Goal: Information Seeking & Learning: Find specific fact

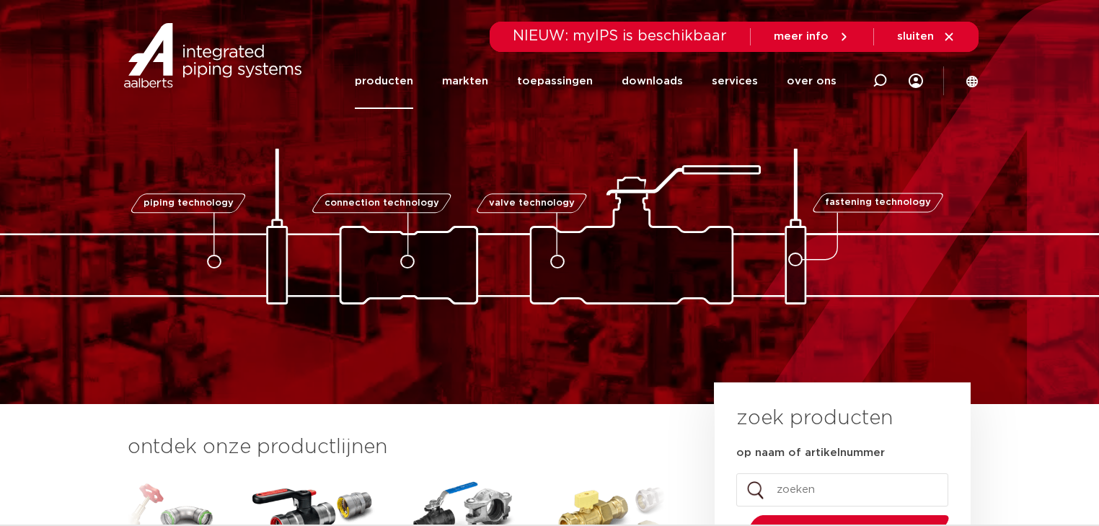
click at [410, 81] on link "producten" at bounding box center [384, 81] width 58 height 56
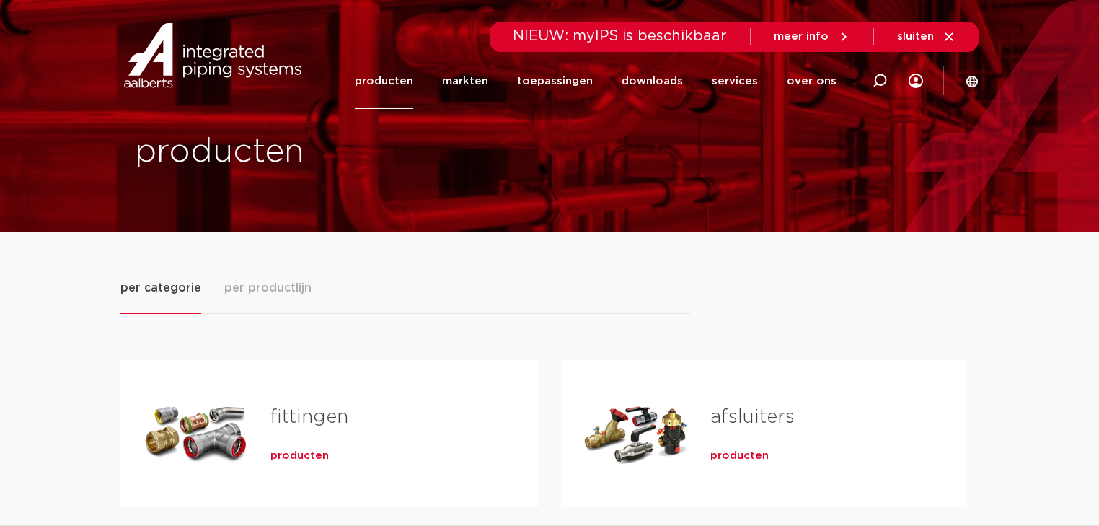
scroll to position [58, 0]
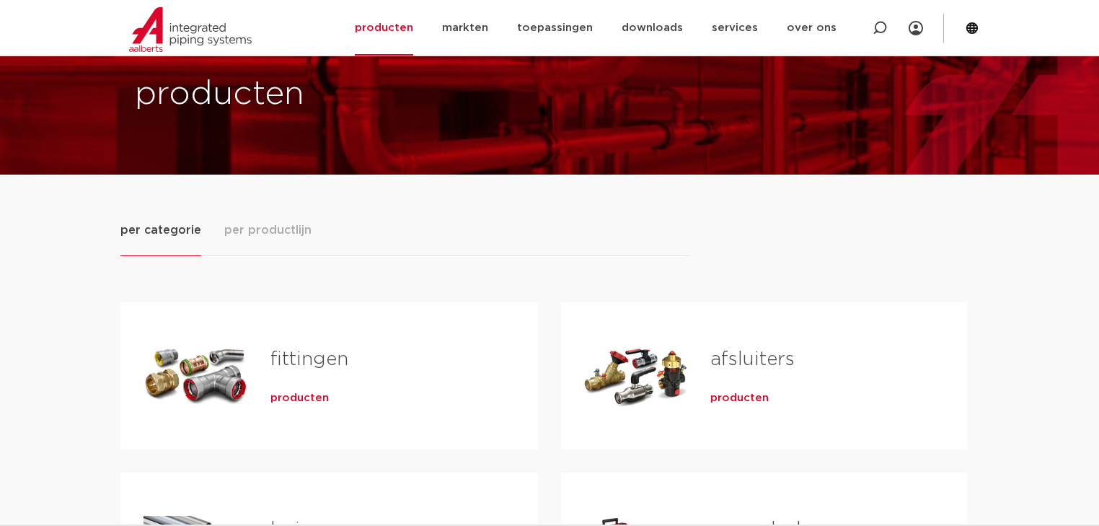
click at [299, 397] on span "producten" at bounding box center [299, 398] width 58 height 14
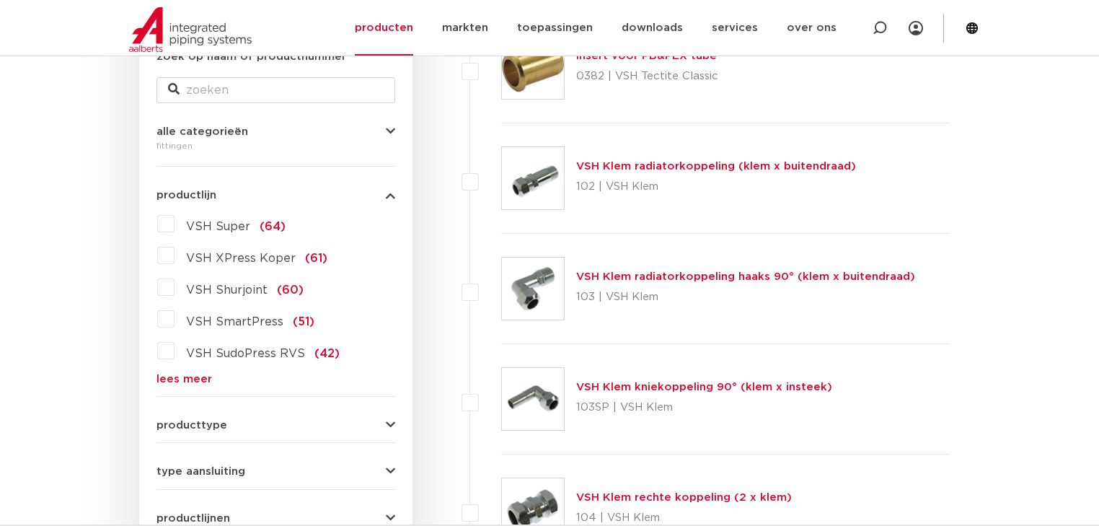
scroll to position [297, 0]
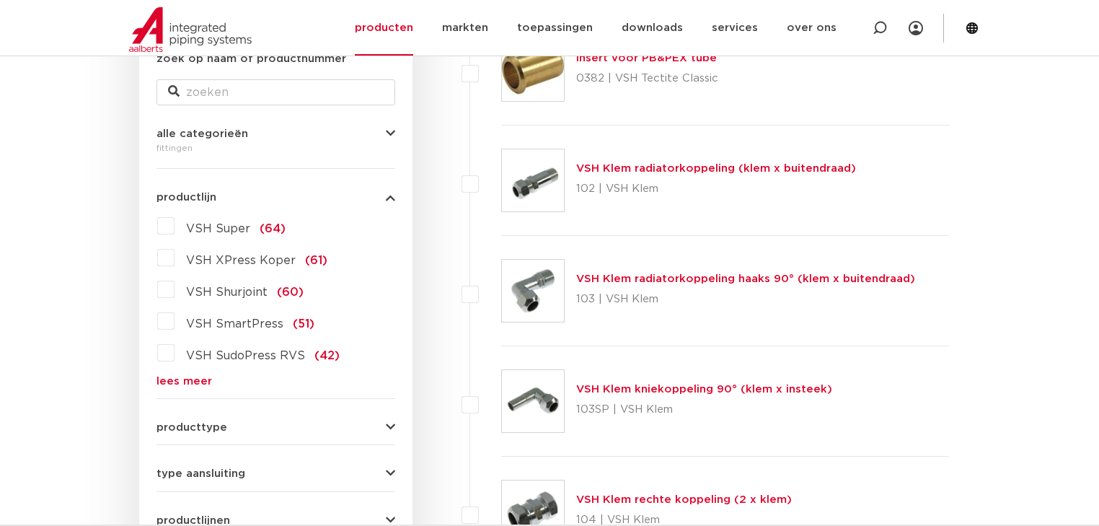
click at [191, 376] on link "lees meer" at bounding box center [275, 381] width 239 height 11
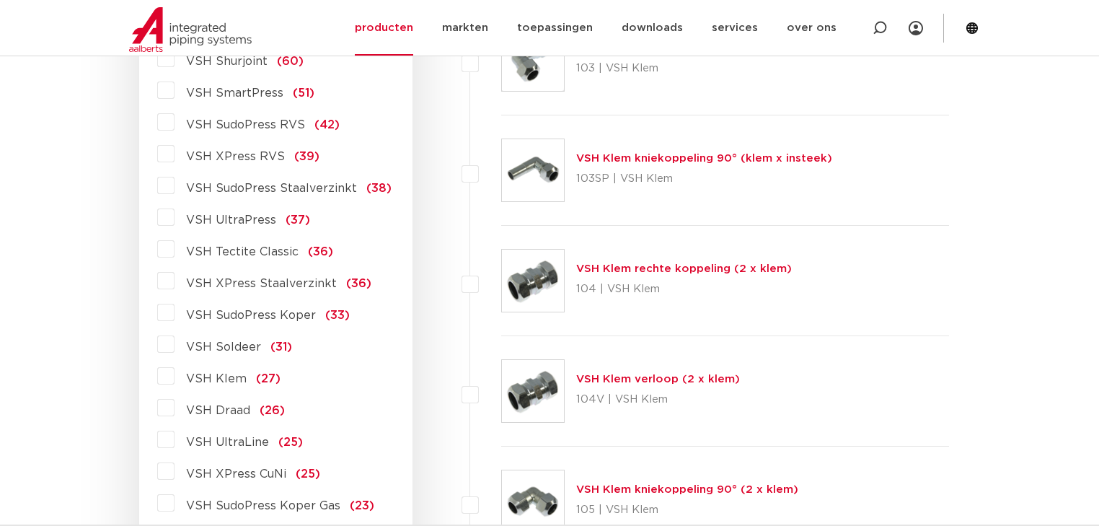
scroll to position [586, 0]
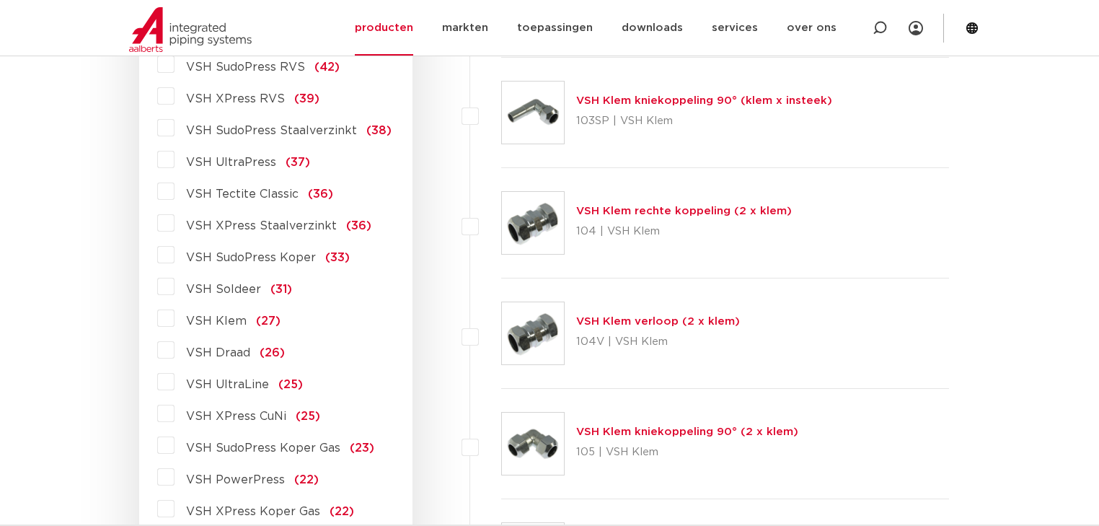
click at [262, 225] on span "VSH XPress Staalverzinkt" at bounding box center [261, 226] width 151 height 12
click at [0, 0] on input "VSH XPress Staalverzinkt (36)" at bounding box center [0, 0] width 0 height 0
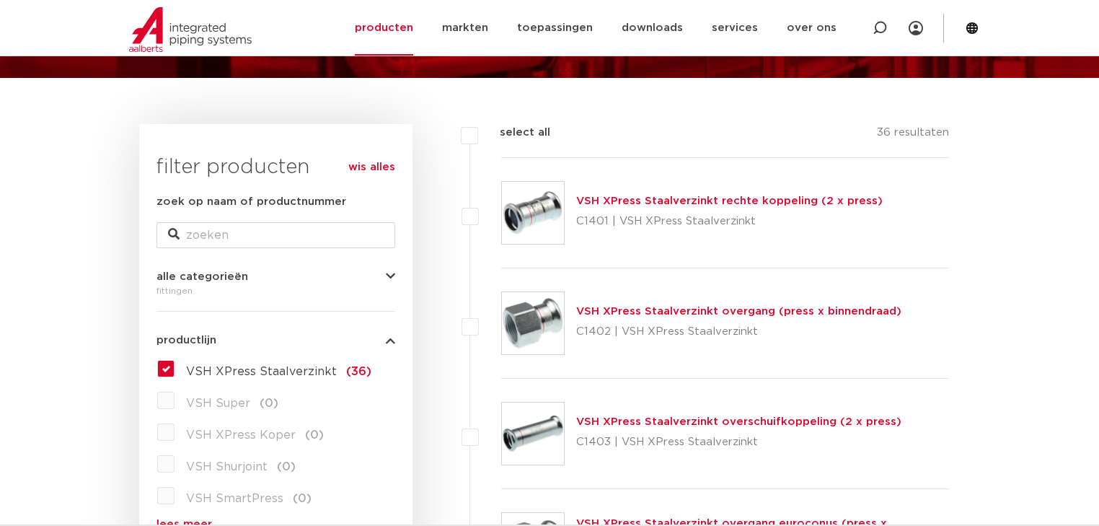
scroll to position [173, 0]
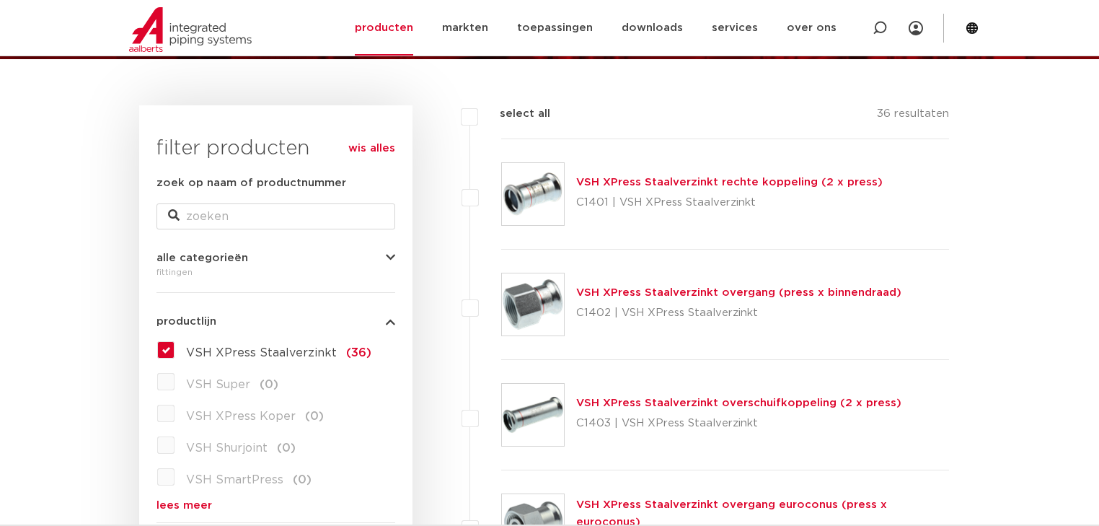
click at [175, 352] on label "VSH XPress Staalverzinkt (36)" at bounding box center [273, 349] width 197 height 23
click at [0, 0] on input "VSH XPress Staalverzinkt (36)" at bounding box center [0, 0] width 0 height 0
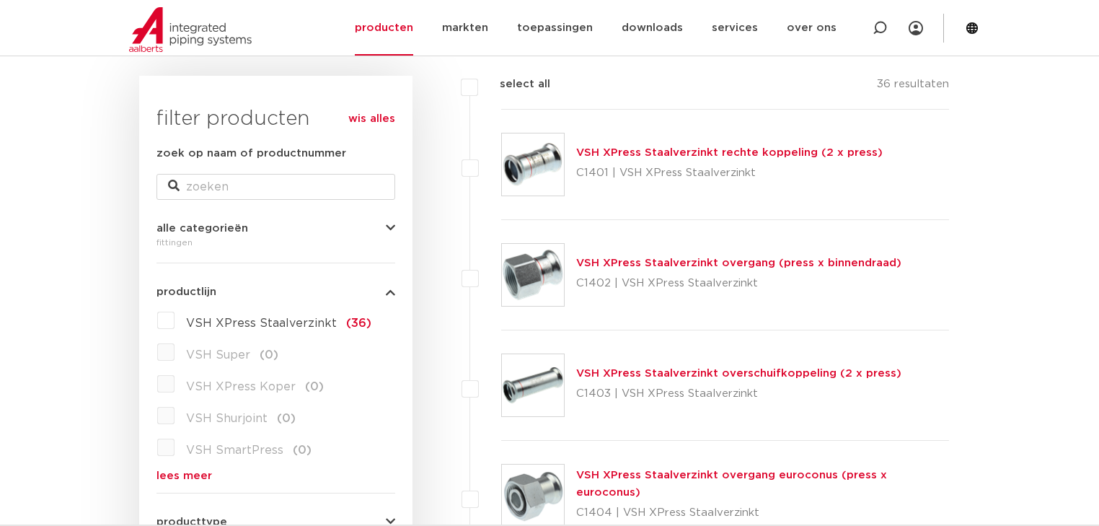
scroll to position [231, 0]
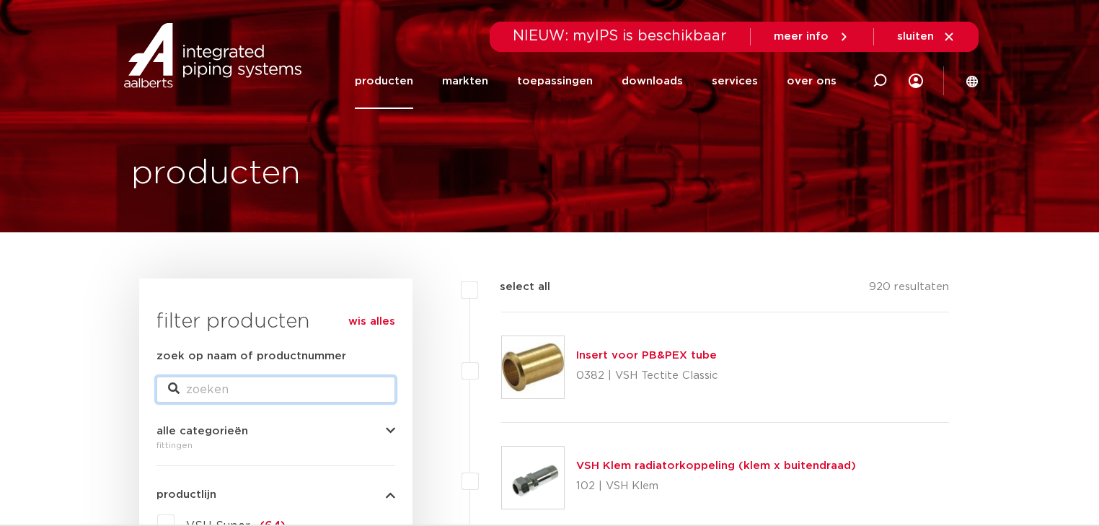
click at [228, 389] on input "zoek op naam of productnummer" at bounding box center [275, 389] width 239 height 26
type input "dop"
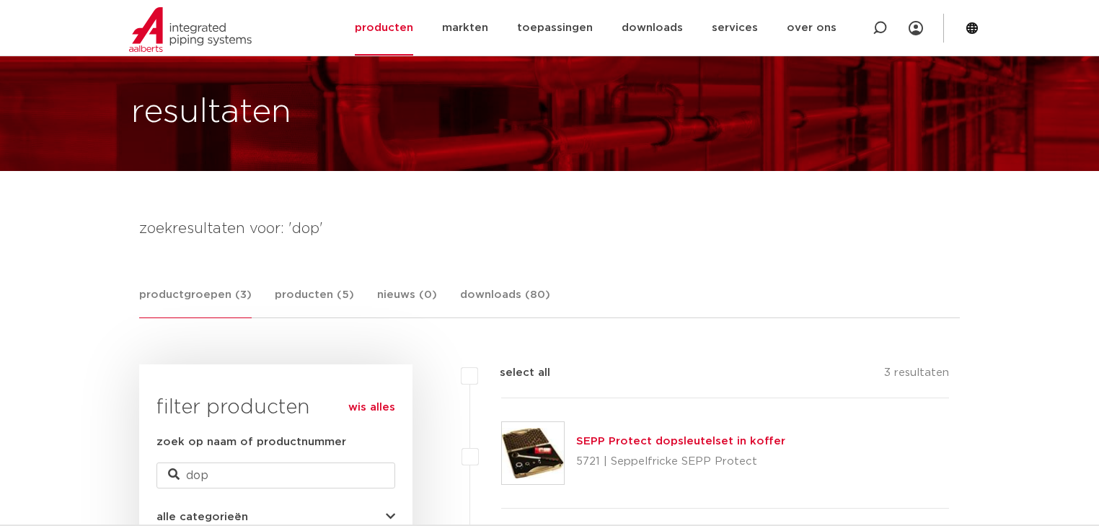
scroll to position [58, 0]
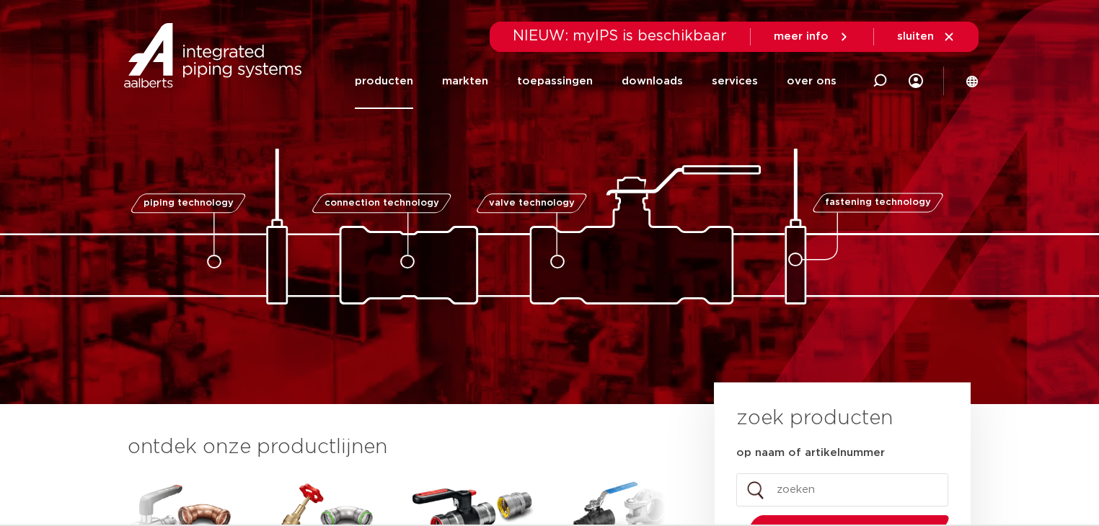
click at [413, 84] on link "producten" at bounding box center [384, 81] width 58 height 56
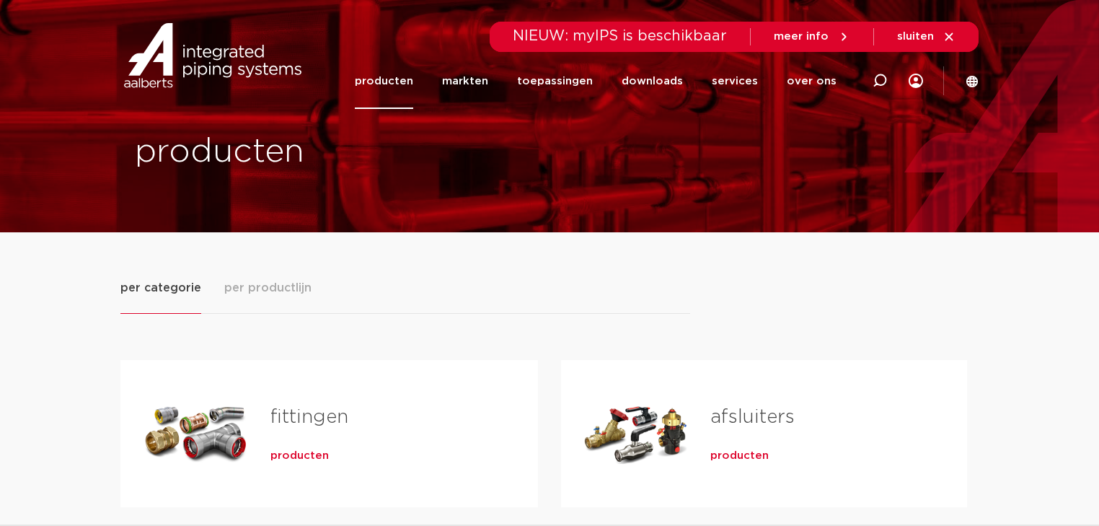
click at [379, 447] on div "producten" at bounding box center [380, 453] width 221 height 20
click at [305, 456] on span "producten" at bounding box center [299, 456] width 58 height 14
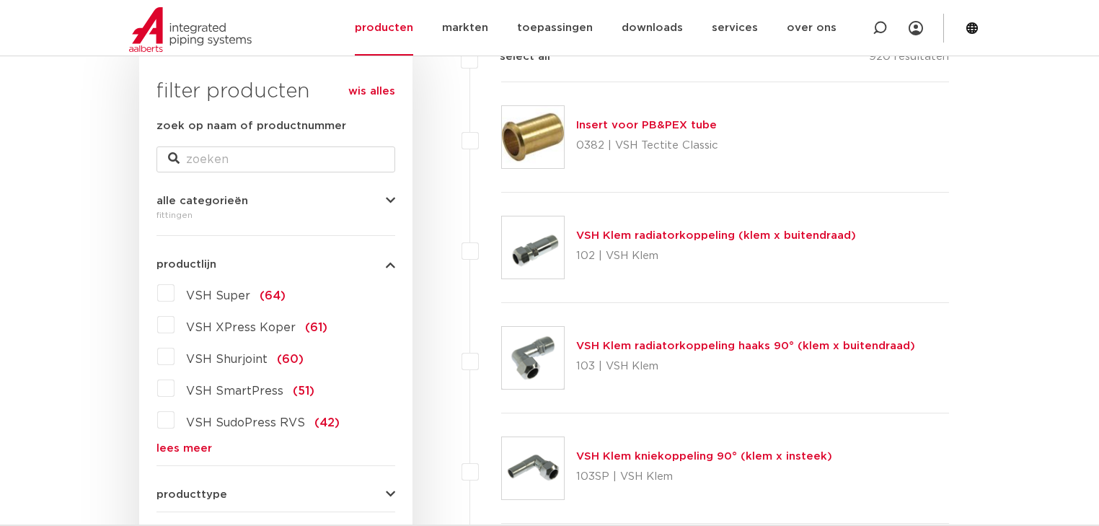
scroll to position [231, 0]
click at [180, 447] on link "lees meer" at bounding box center [275, 447] width 239 height 11
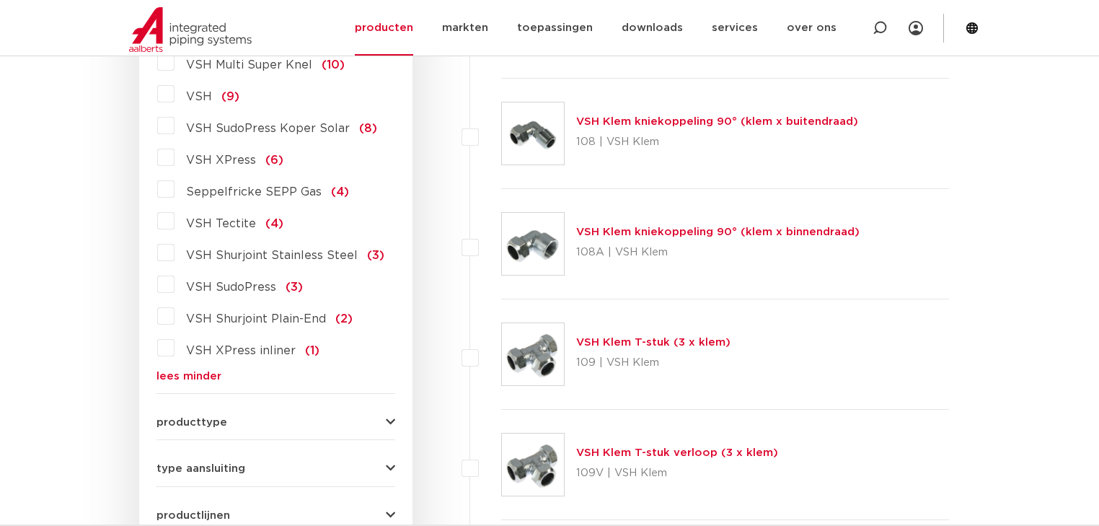
scroll to position [1615, 0]
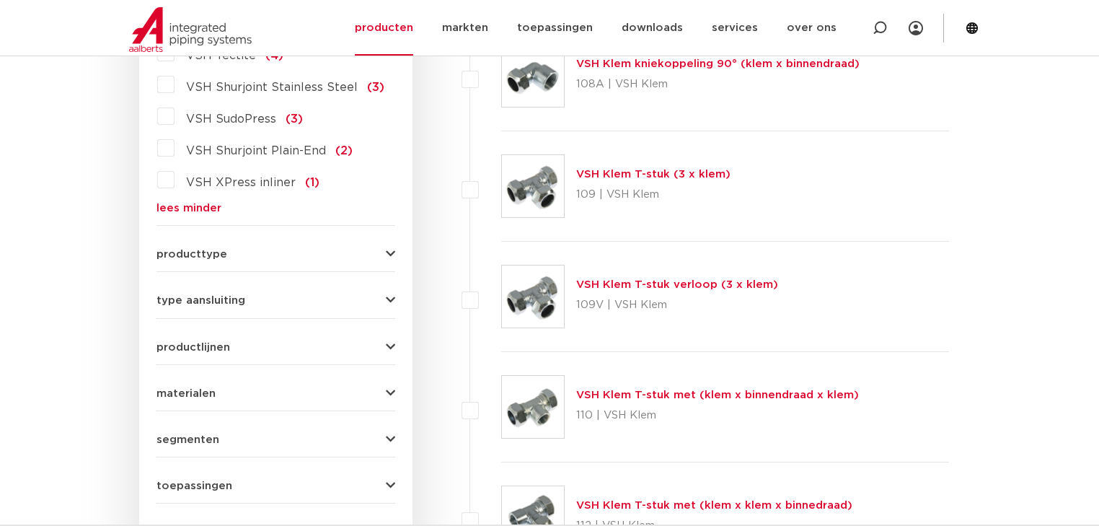
click at [246, 342] on button "productlijnen" at bounding box center [275, 347] width 239 height 11
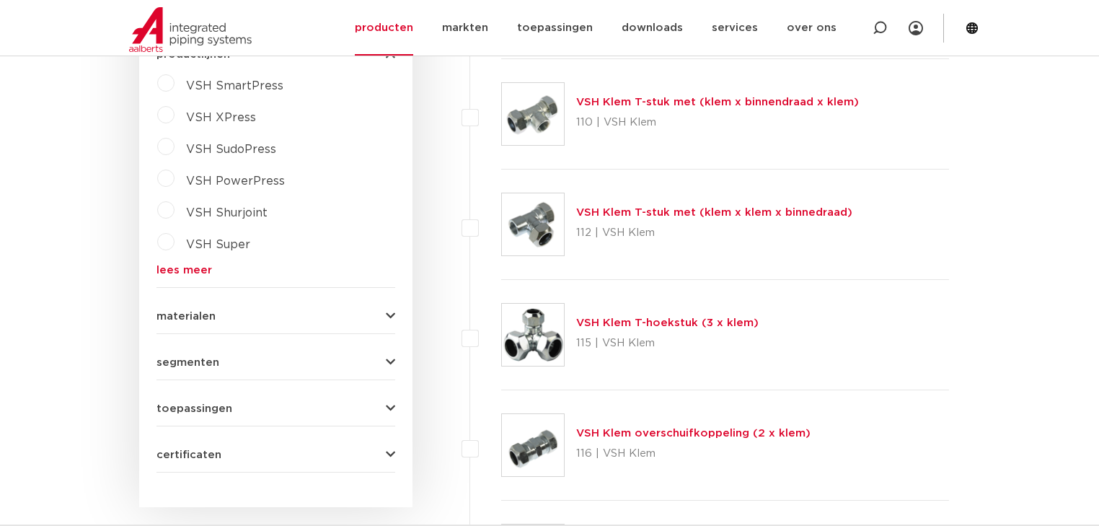
scroll to position [1961, 0]
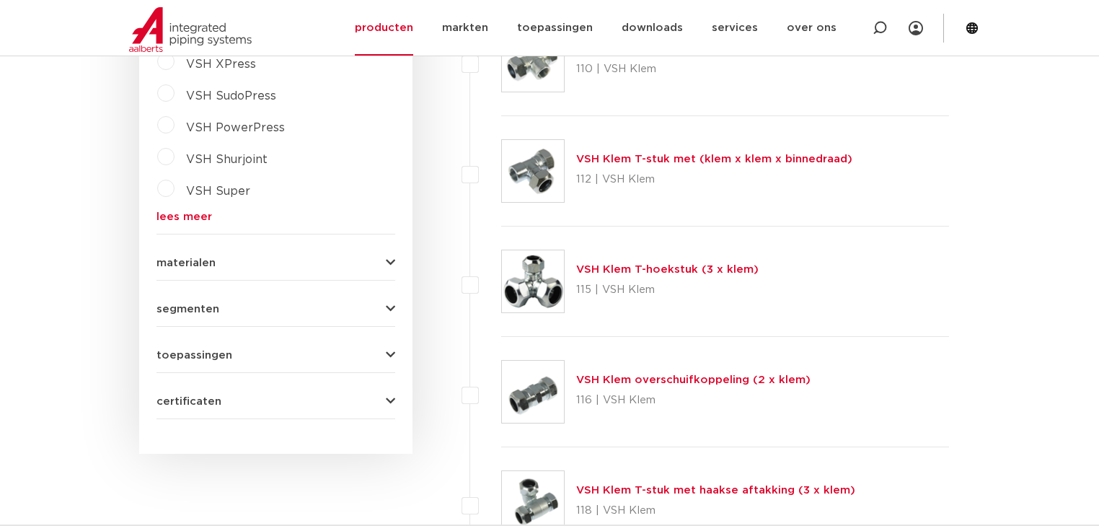
click at [293, 338] on div "toepassingen verwarming (718) perslucht (637) koeling (540) drinkwater (476) va…" at bounding box center [275, 349] width 239 height 22
click at [294, 350] on button "toepassingen" at bounding box center [275, 355] width 239 height 11
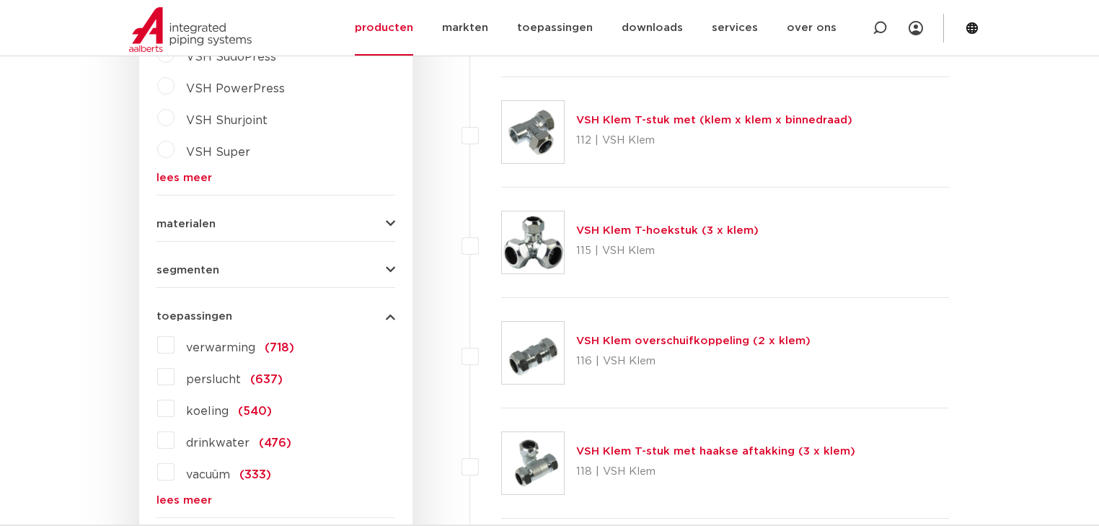
scroll to position [2019, 0]
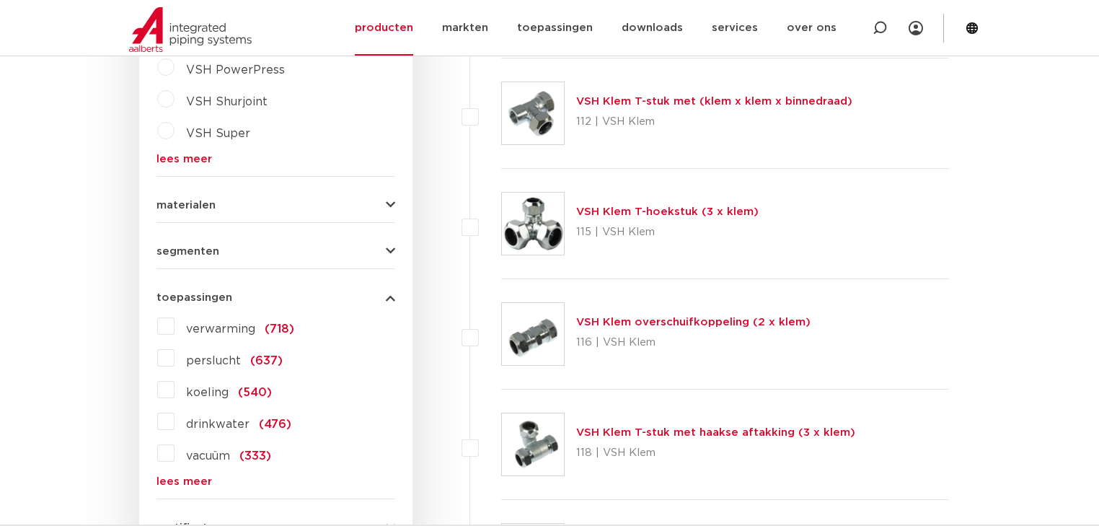
click at [177, 476] on link "lees meer" at bounding box center [275, 481] width 239 height 11
click at [175, 314] on label "verwarming (718)" at bounding box center [235, 325] width 120 height 23
click at [0, 0] on input "verwarming (718)" at bounding box center [0, 0] width 0 height 0
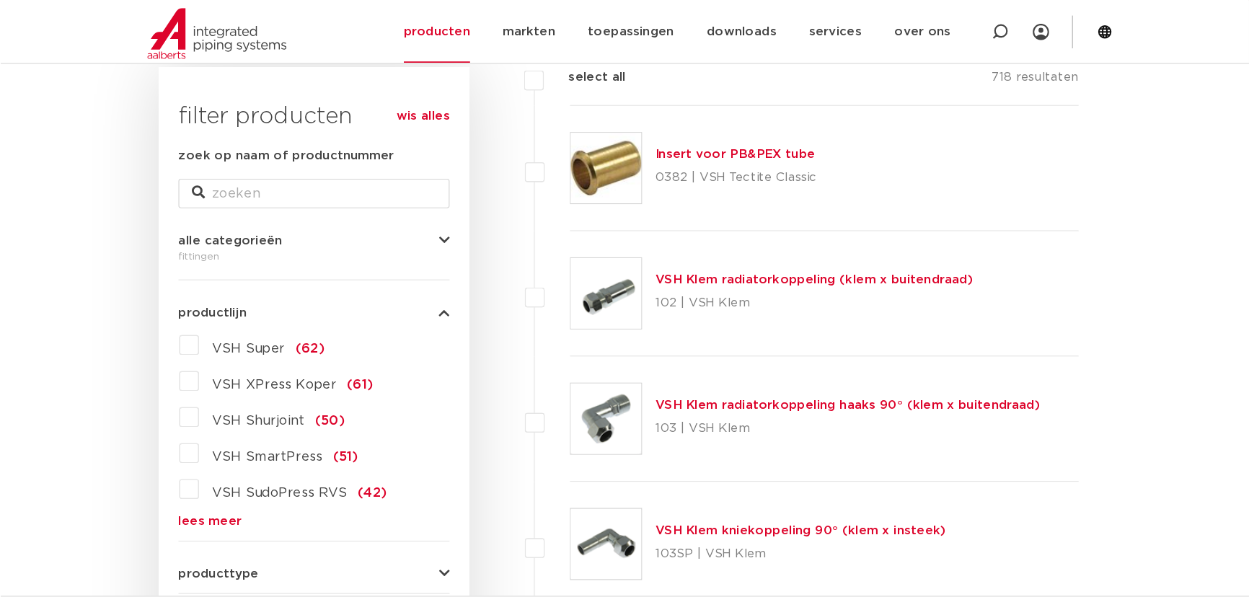
scroll to position [346, 0]
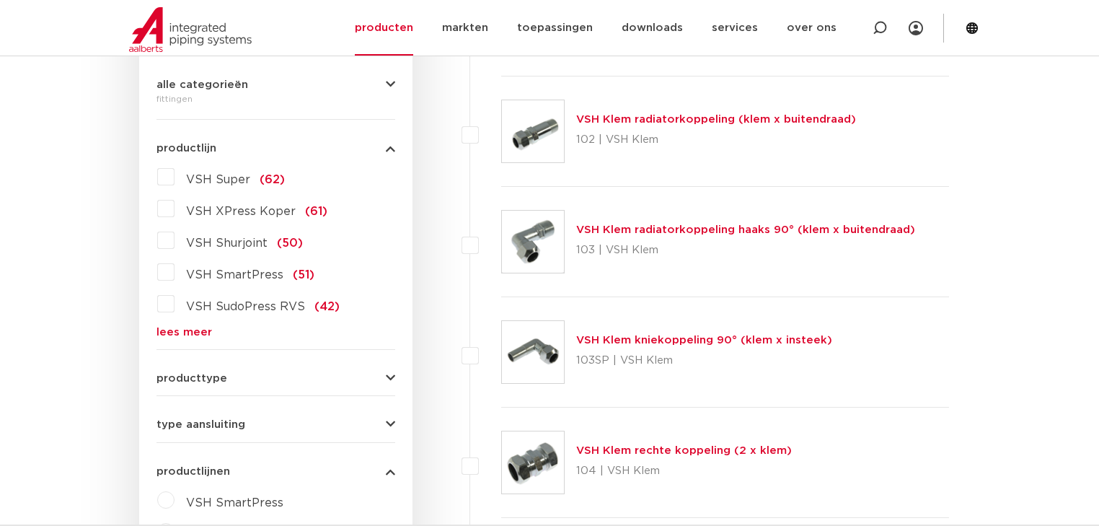
click at [176, 328] on link "lees meer" at bounding box center [275, 332] width 239 height 11
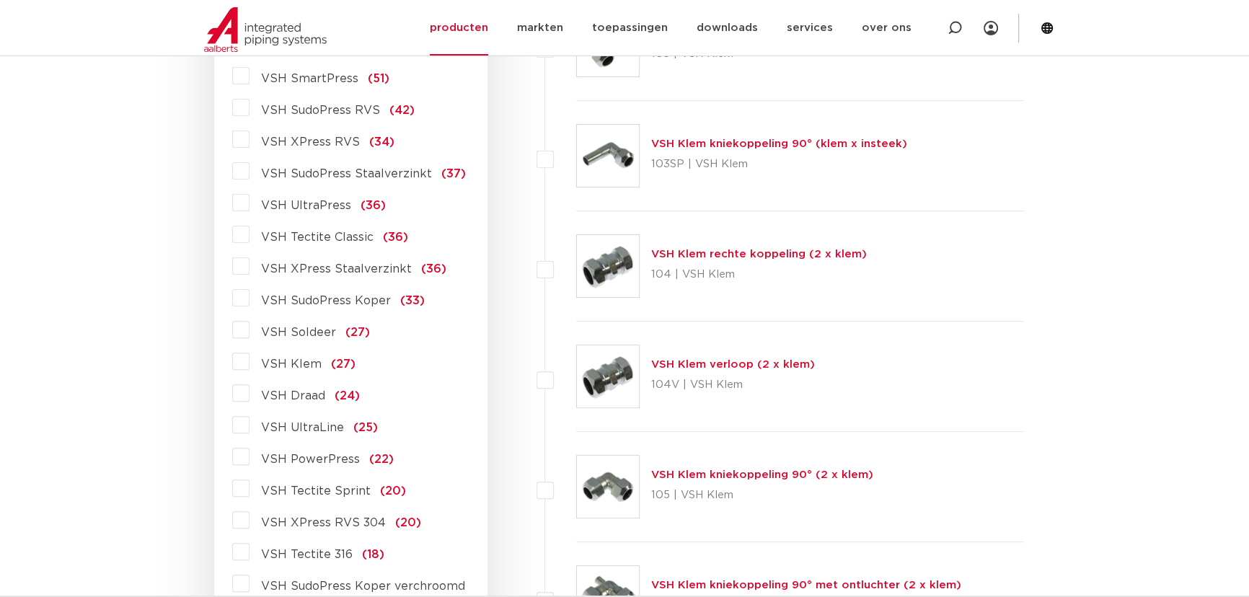
scroll to position [149, 0]
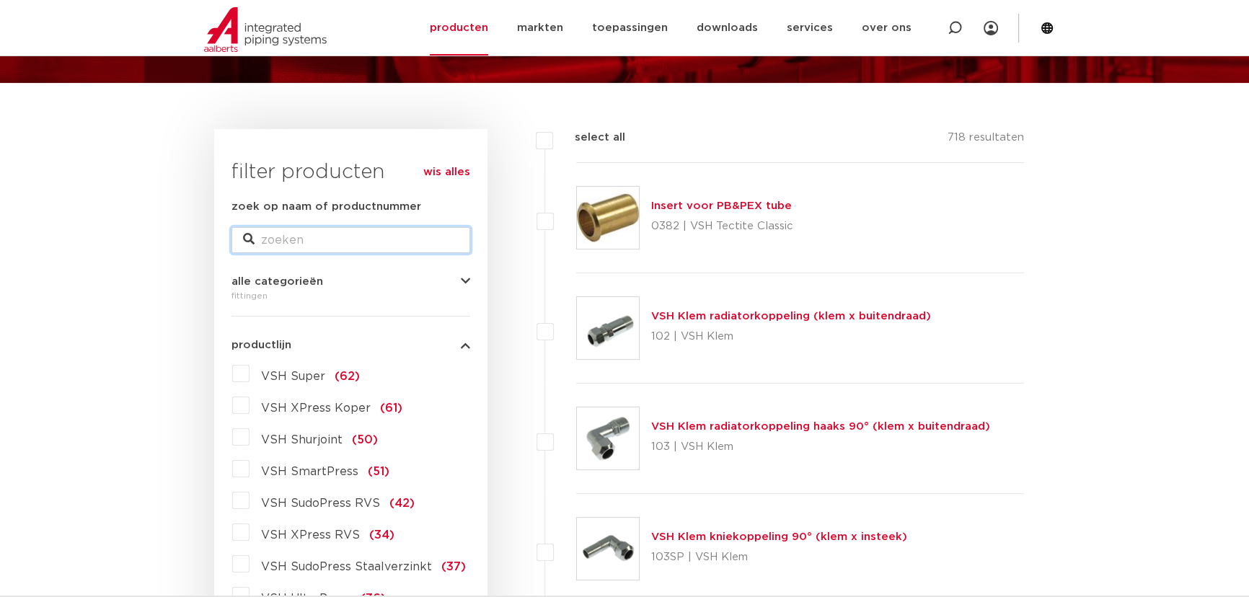
click at [388, 238] on input "zoek op naam of productnummer" at bounding box center [350, 240] width 239 height 26
click at [593, 134] on label "select all" at bounding box center [589, 137] width 72 height 17
click at [584, 134] on input "select all" at bounding box center [579, 133] width 9 height 9
checkbox input "true"
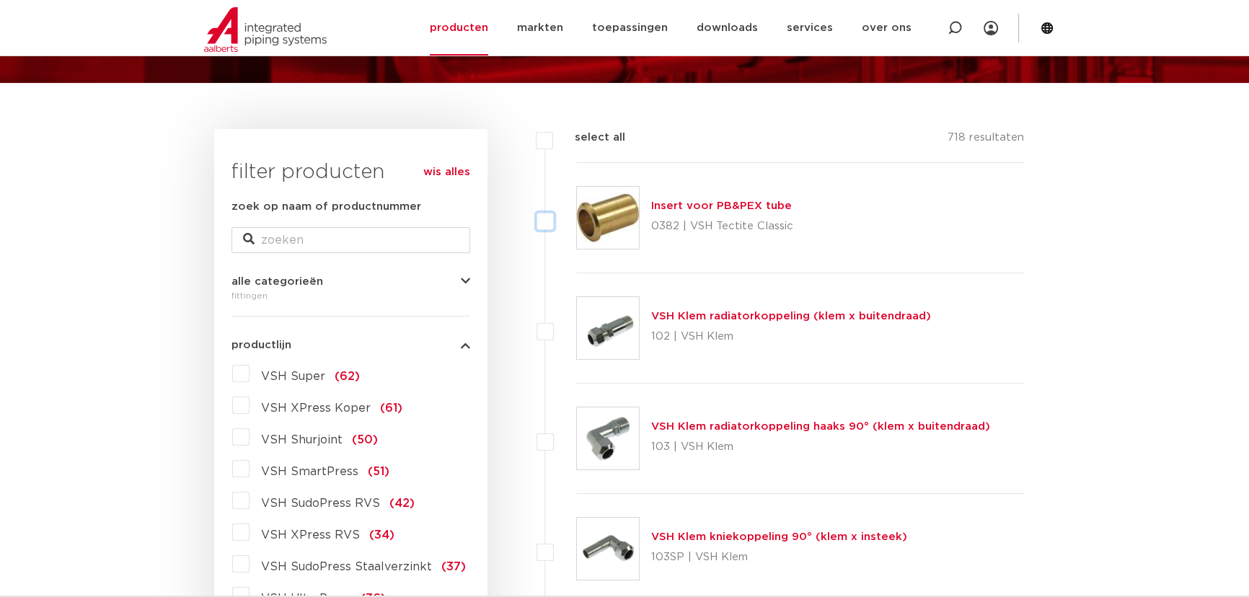
checkbox input "true"
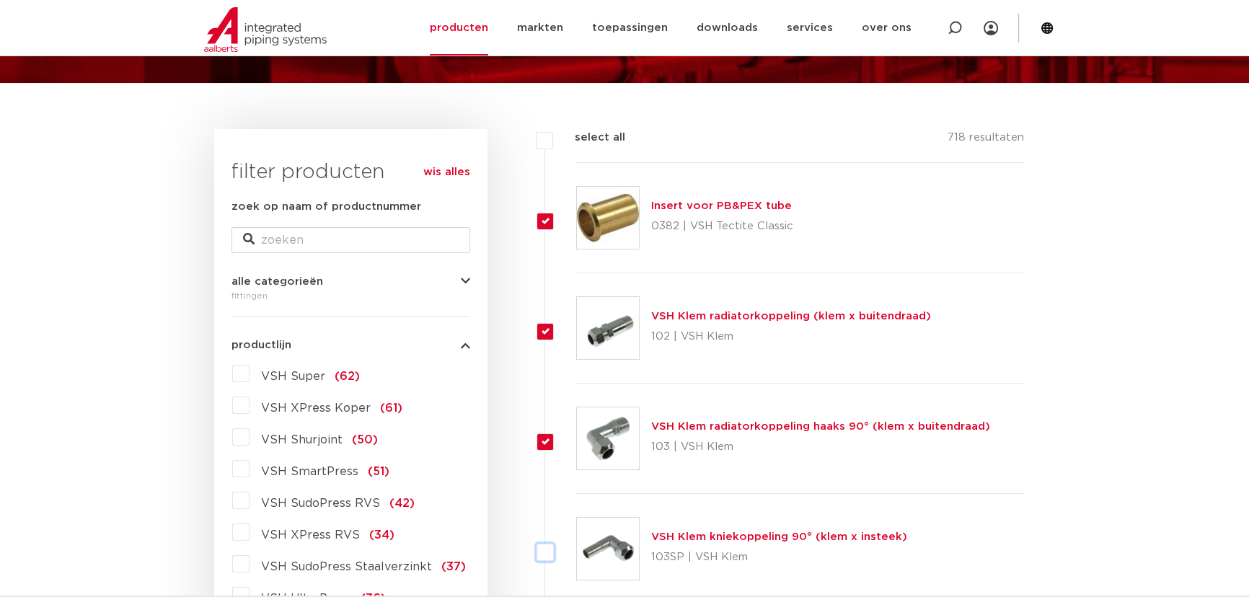
checkbox input "true"
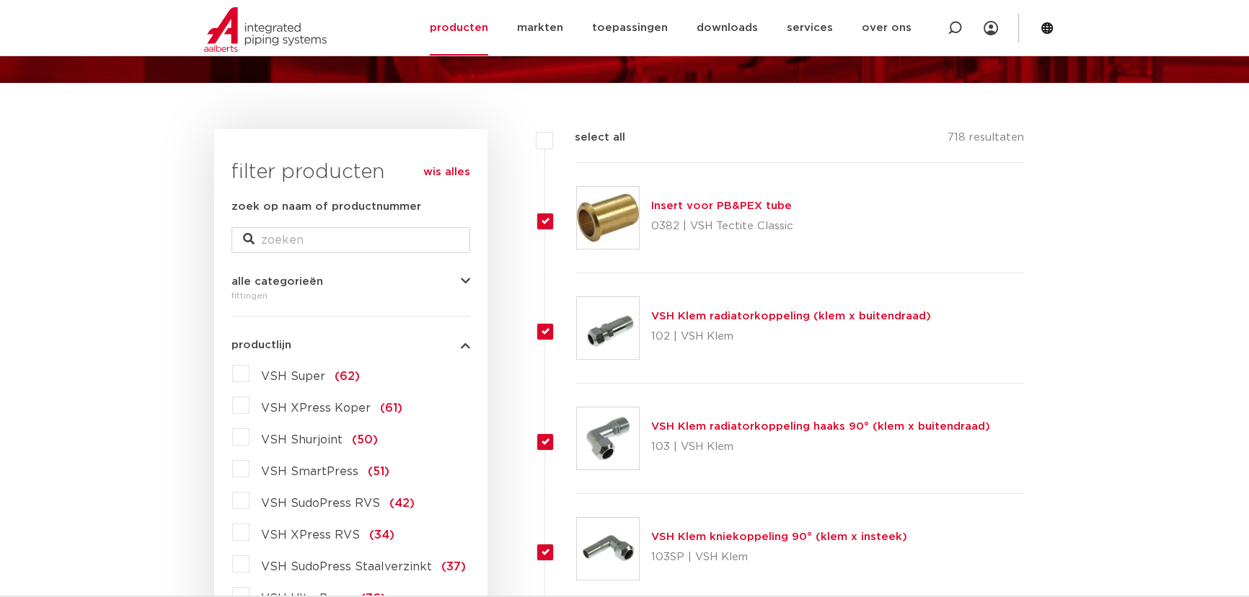
checkbox input "true"
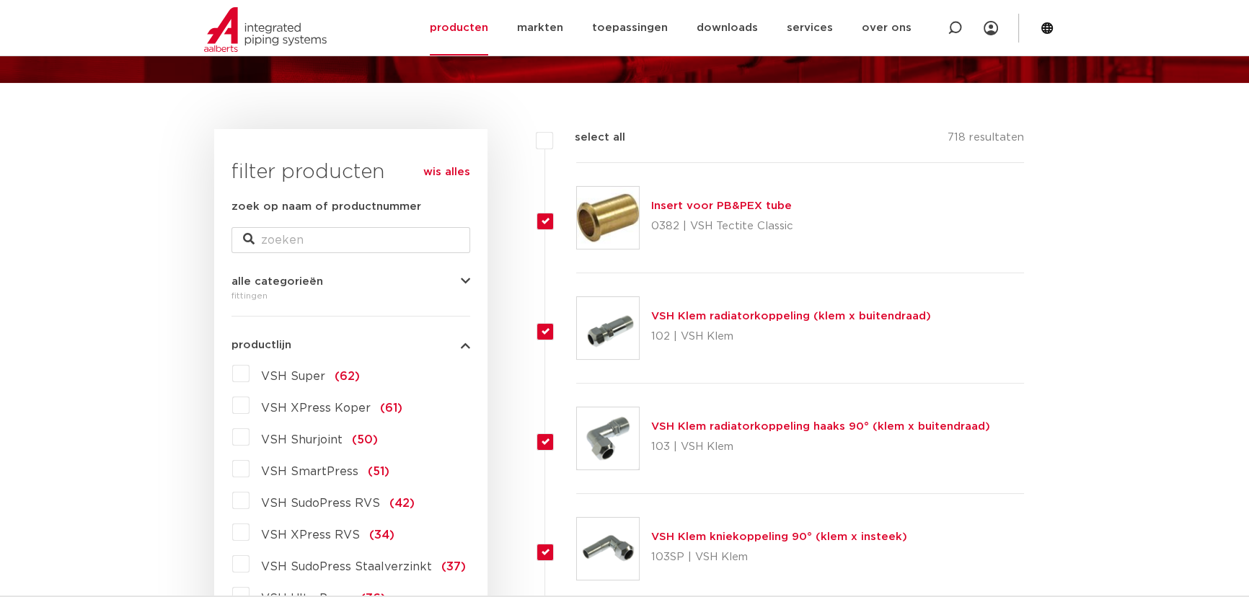
checkbox input "true"
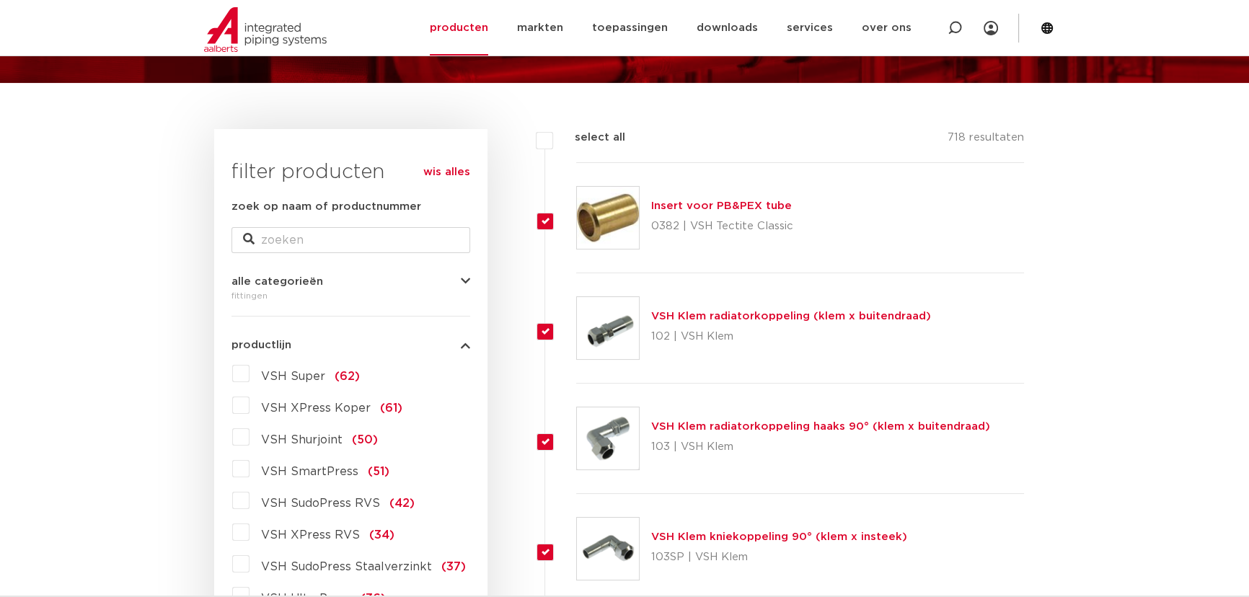
checkbox input "true"
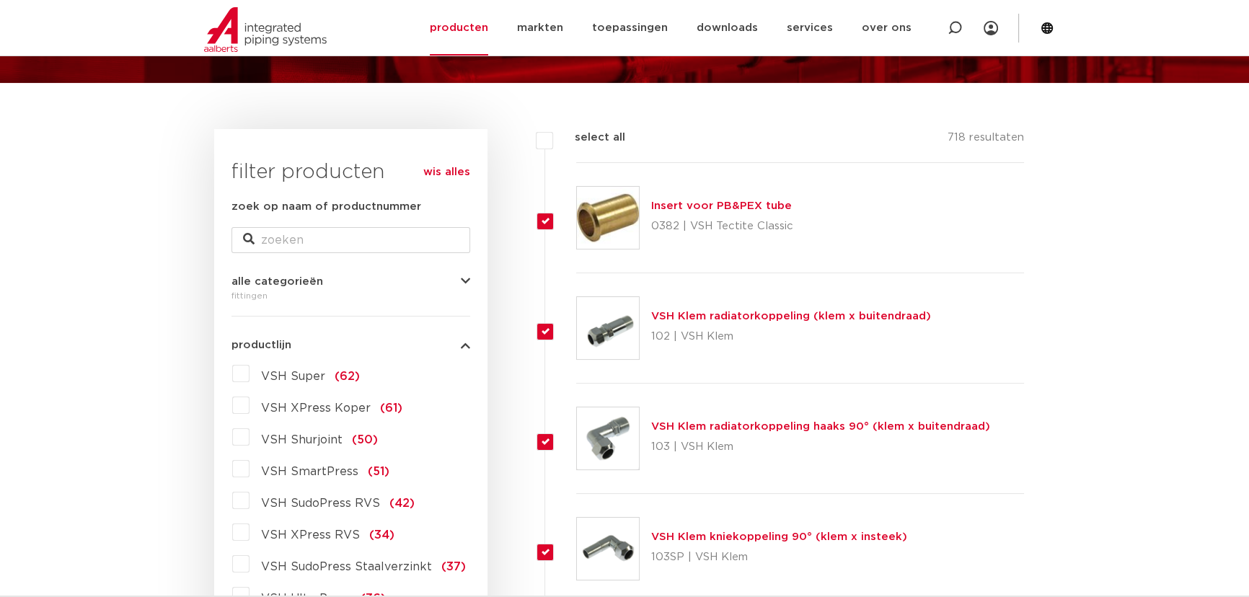
checkbox input "true"
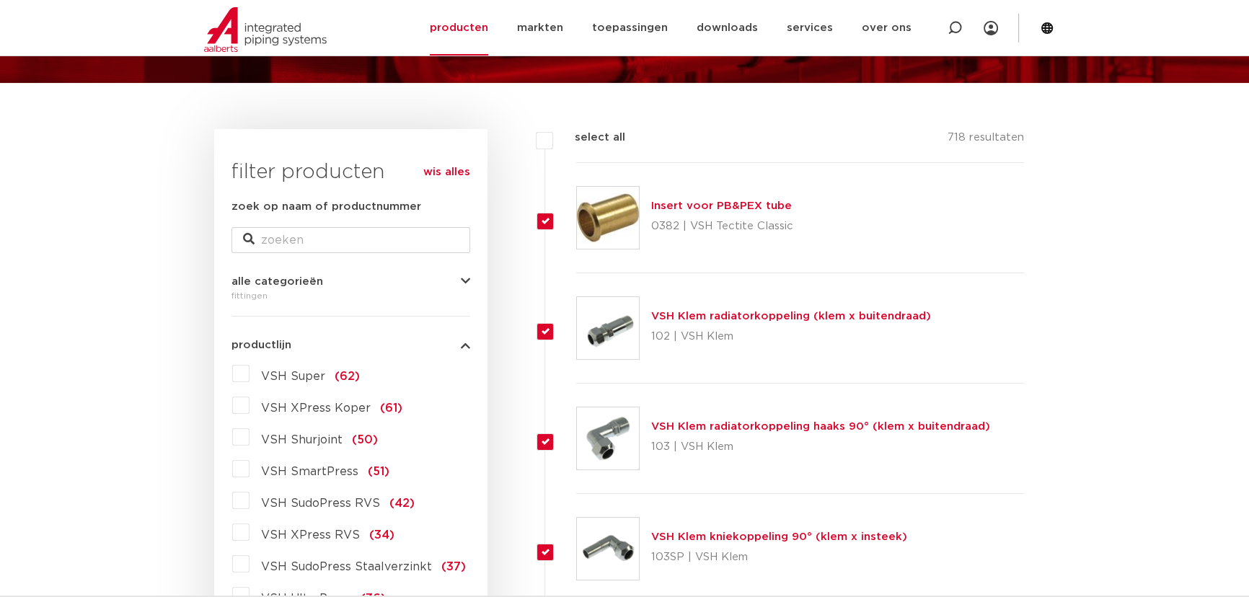
checkbox input "true"
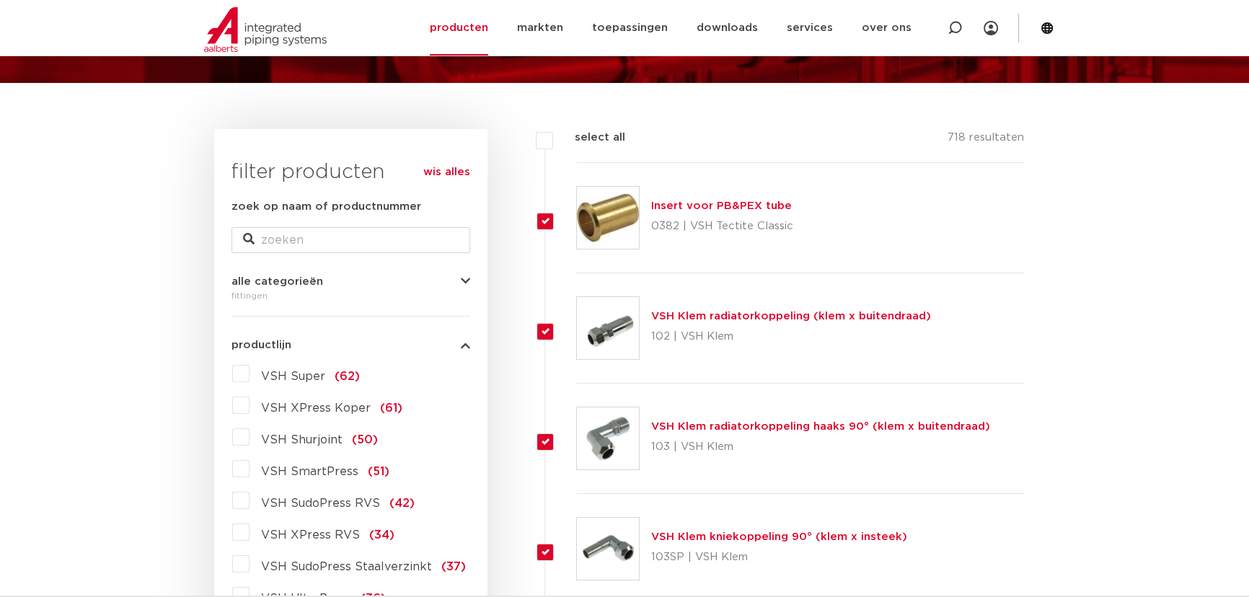
checkbox input "true"
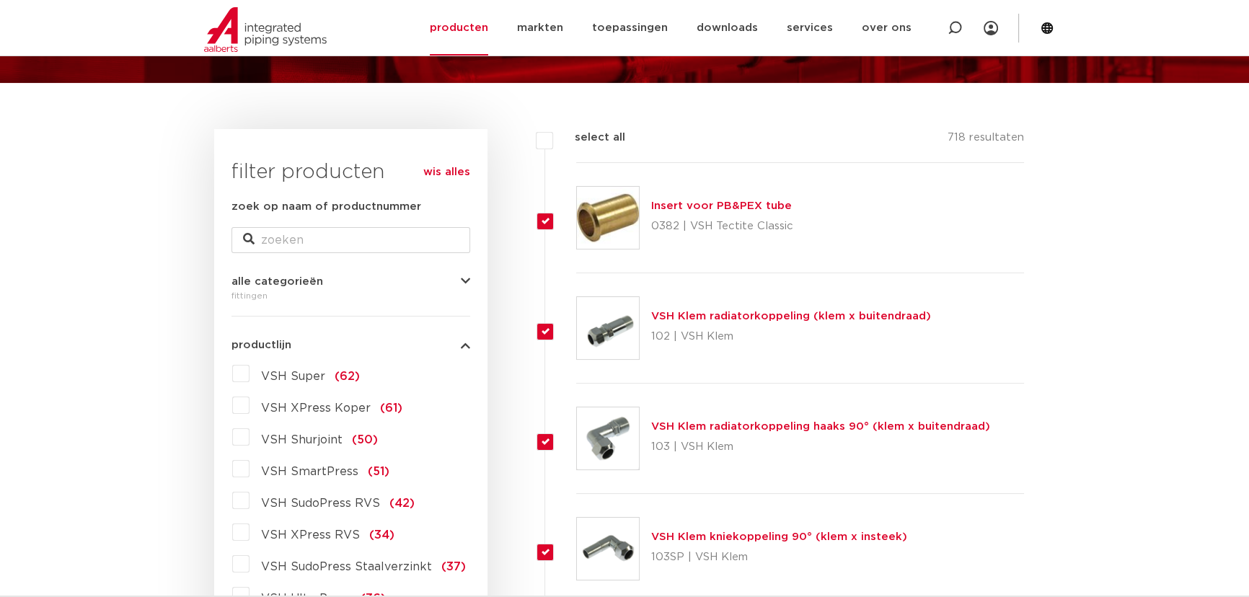
checkbox input "true"
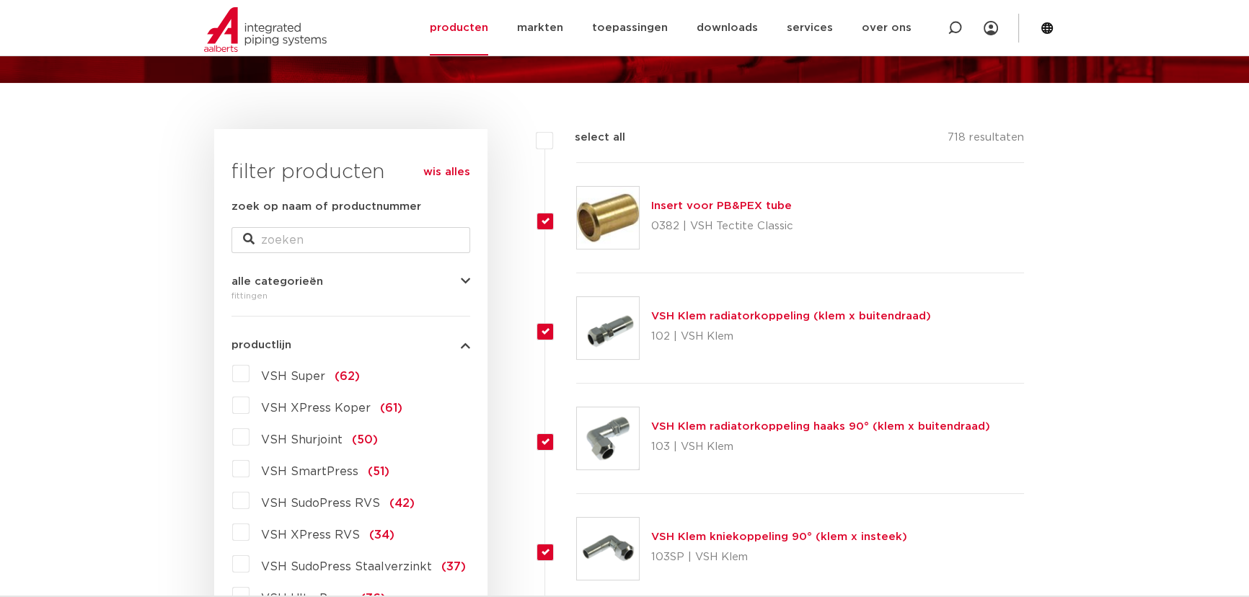
checkbox input "true"
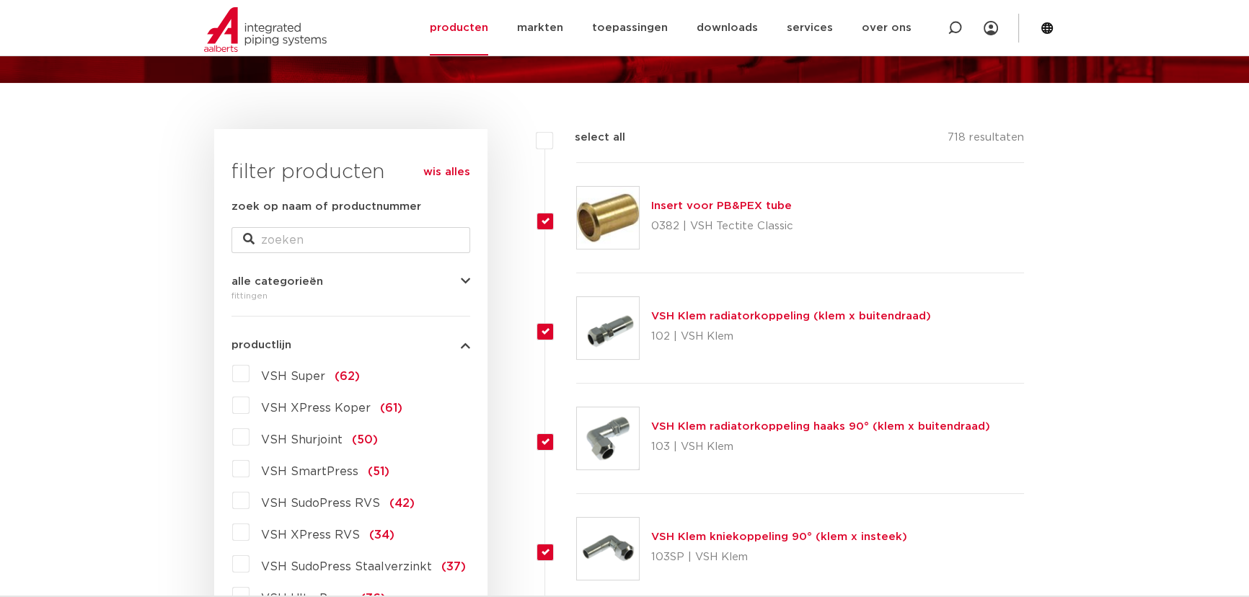
checkbox input "true"
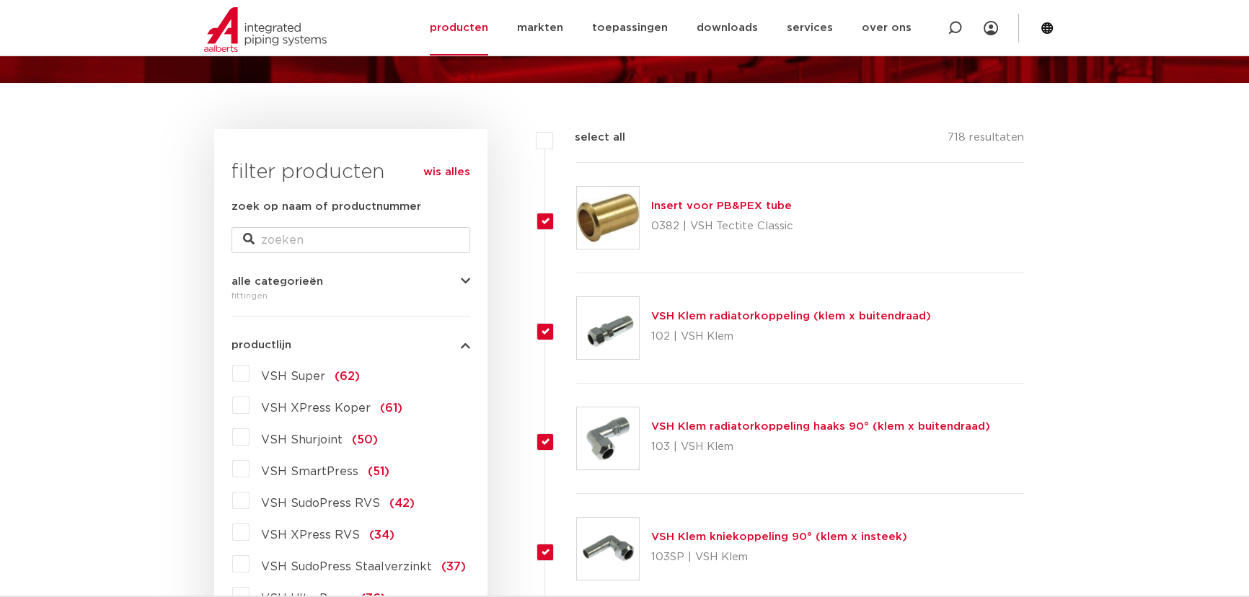
checkbox input "true"
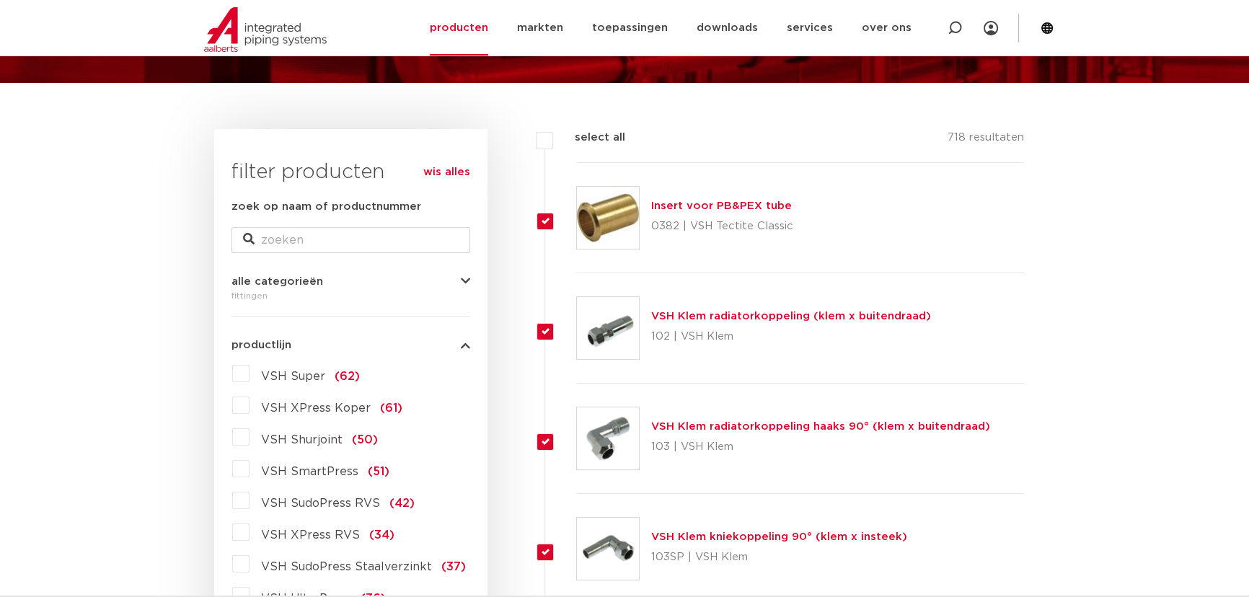
checkbox input "true"
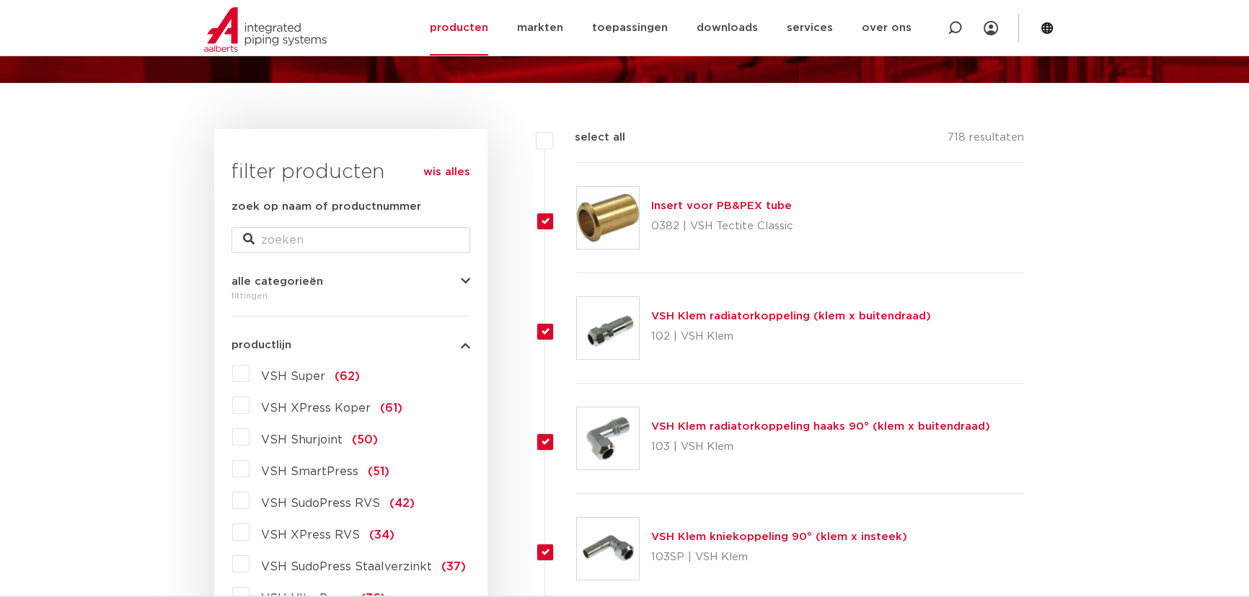
checkbox input "true"
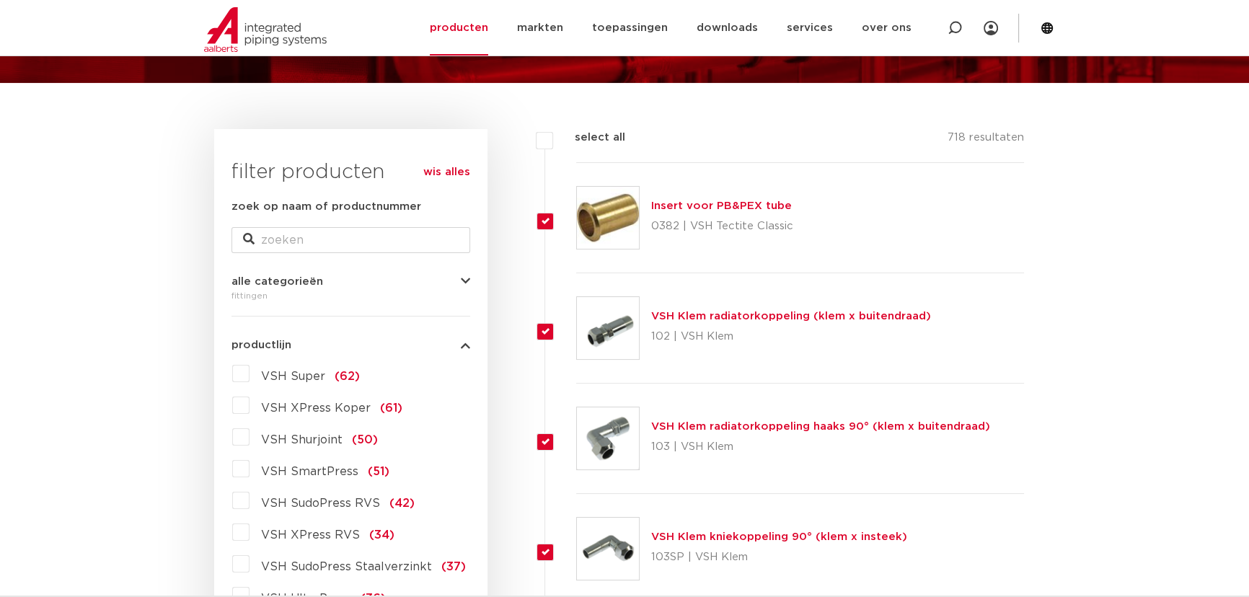
checkbox input "true"
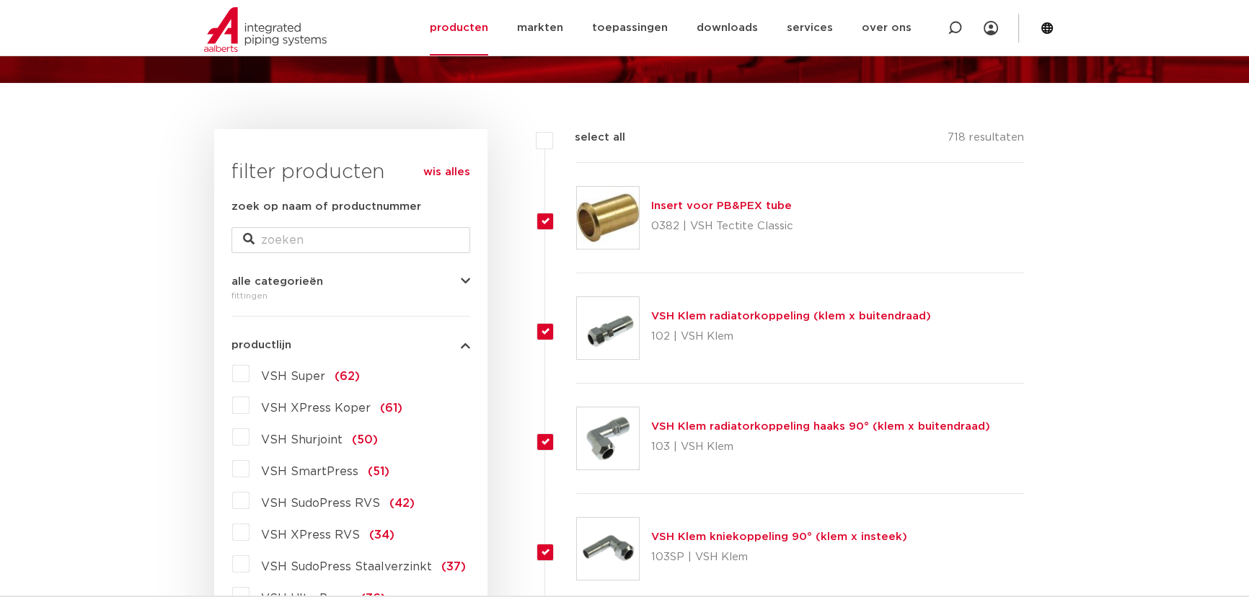
checkbox input "true"
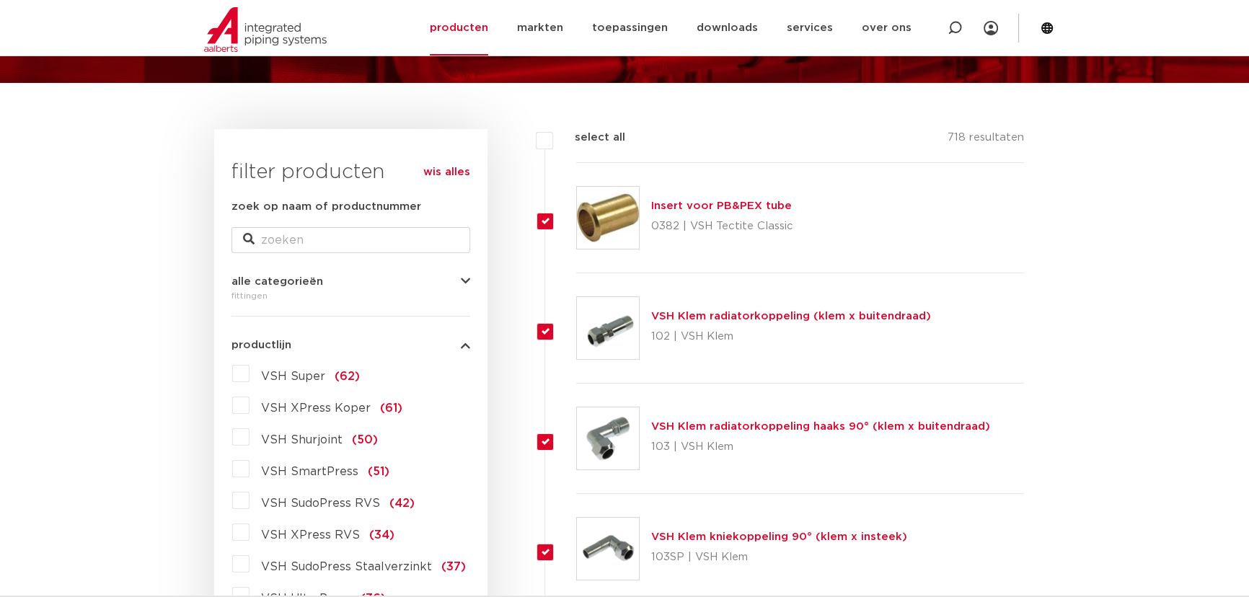
checkbox input "true"
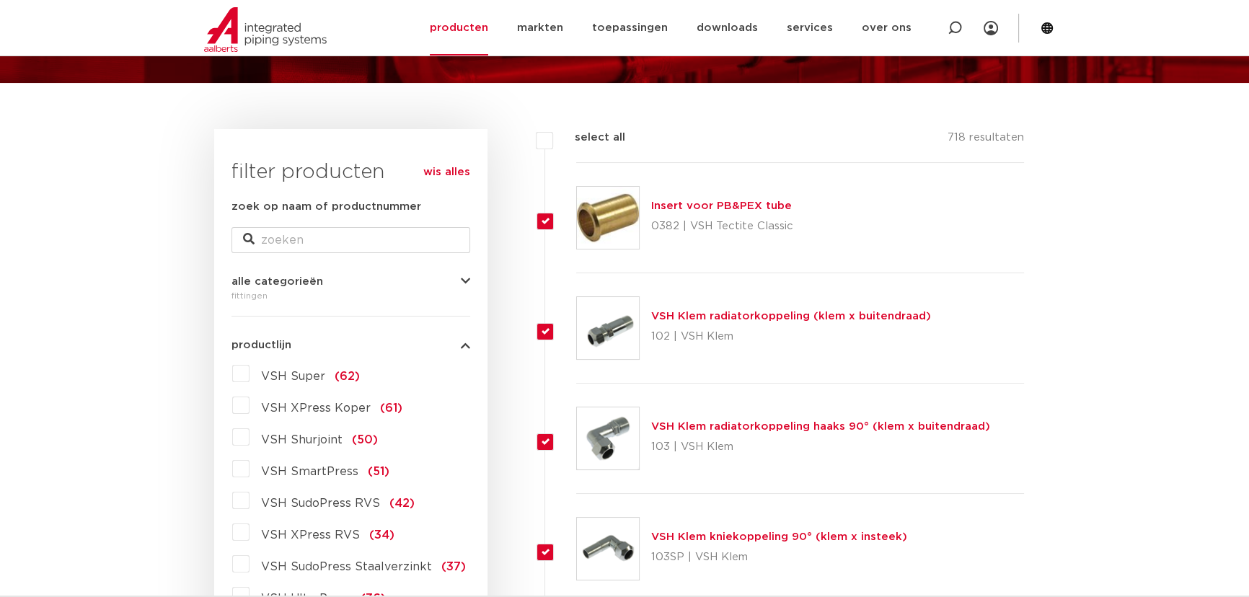
checkbox input "true"
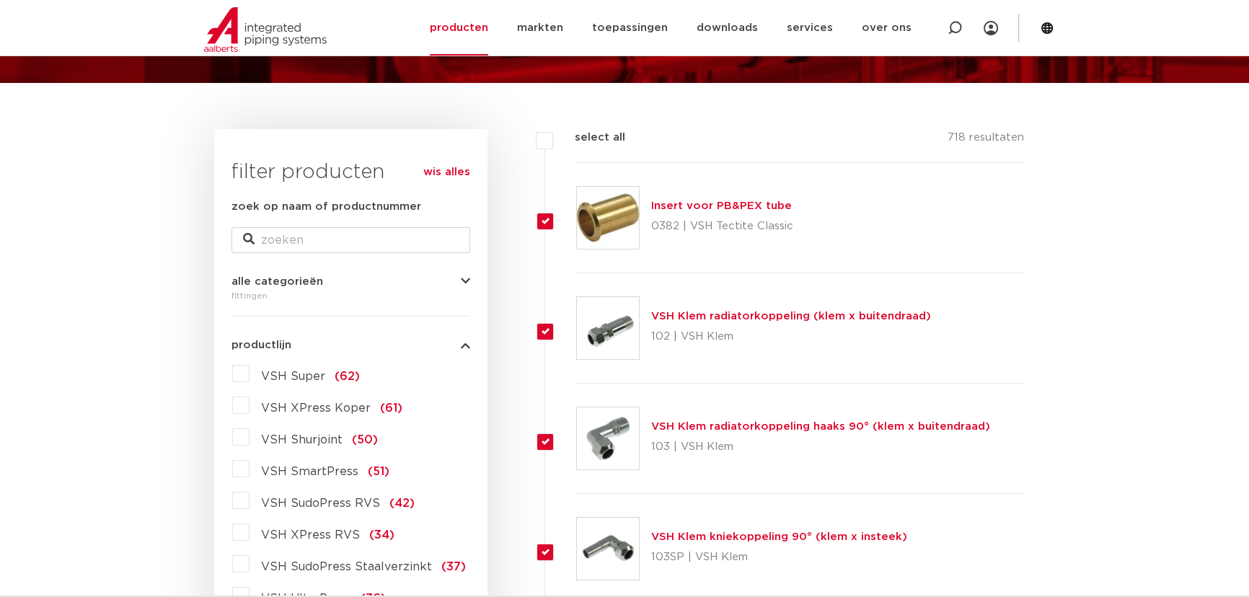
checkbox input "true"
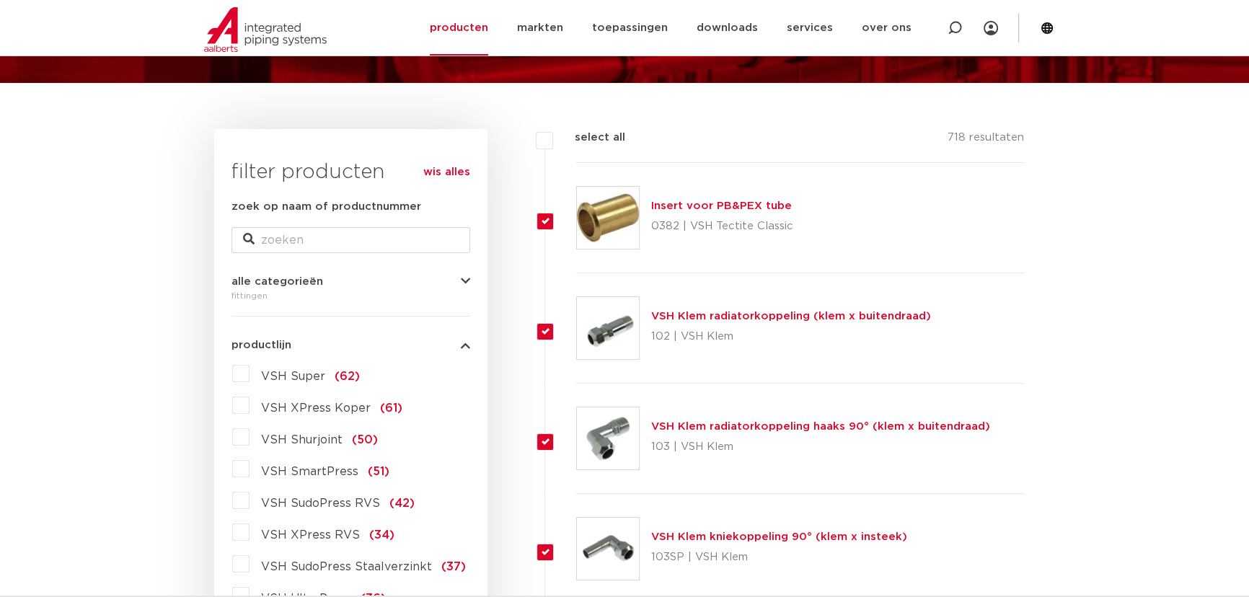
checkbox input "true"
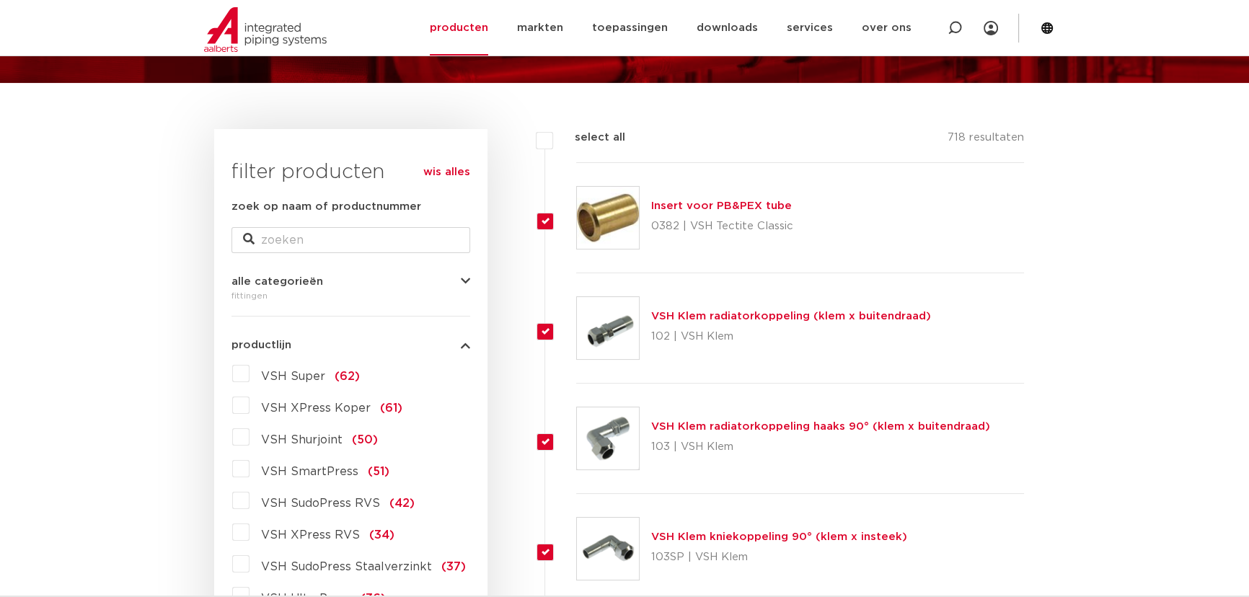
checkbox input "true"
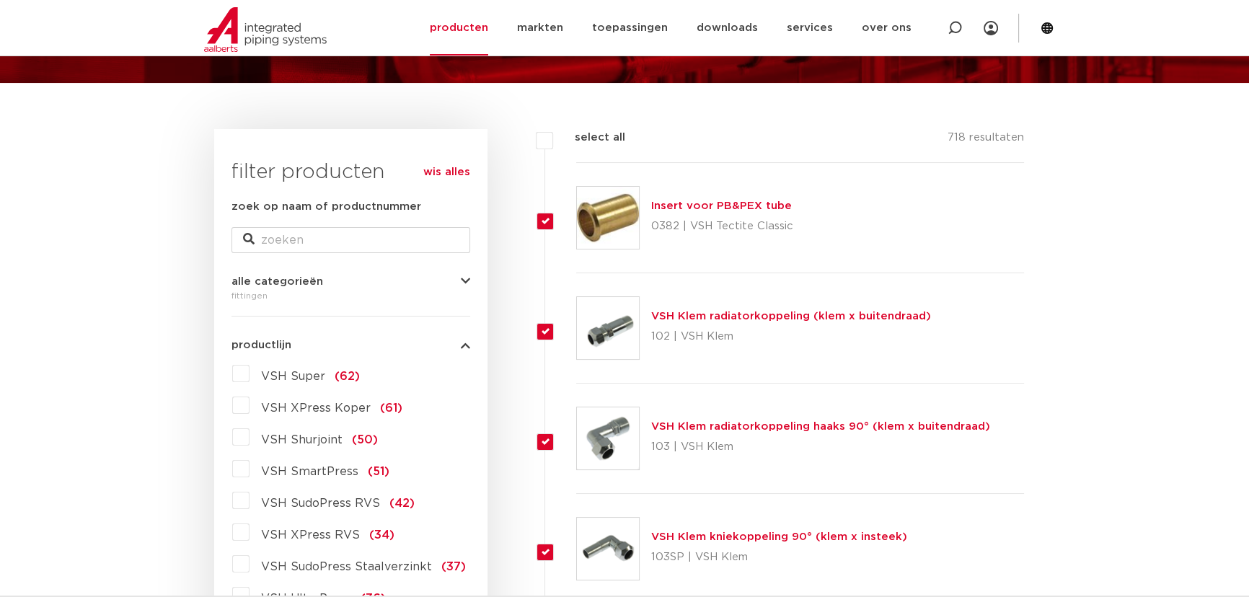
checkbox input "true"
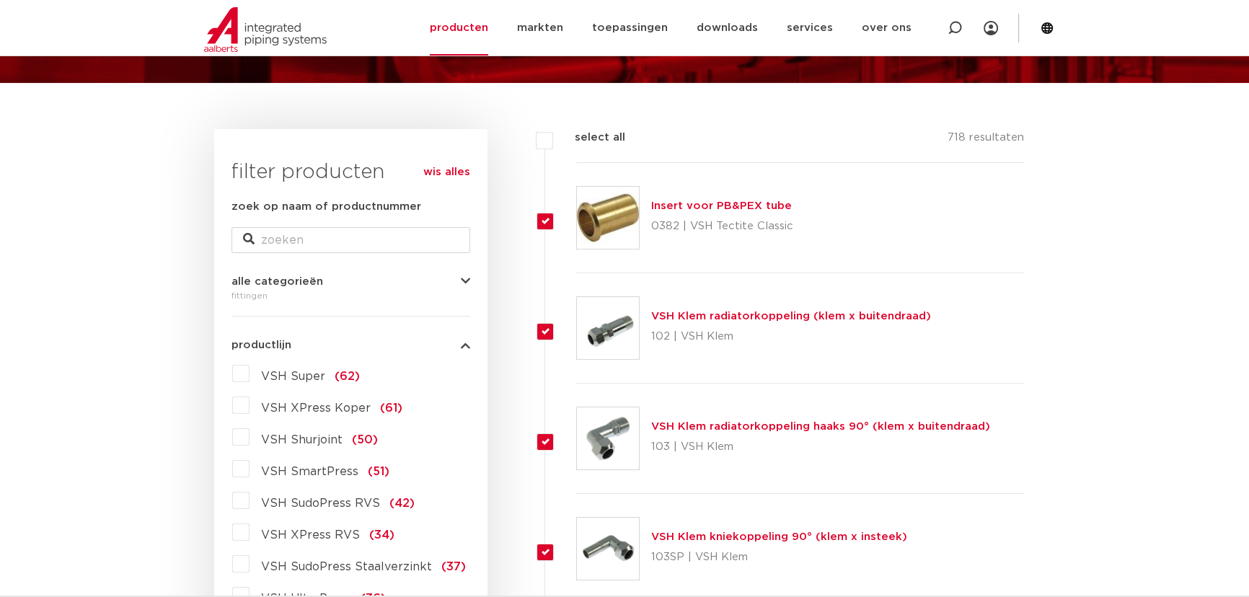
checkbox input "true"
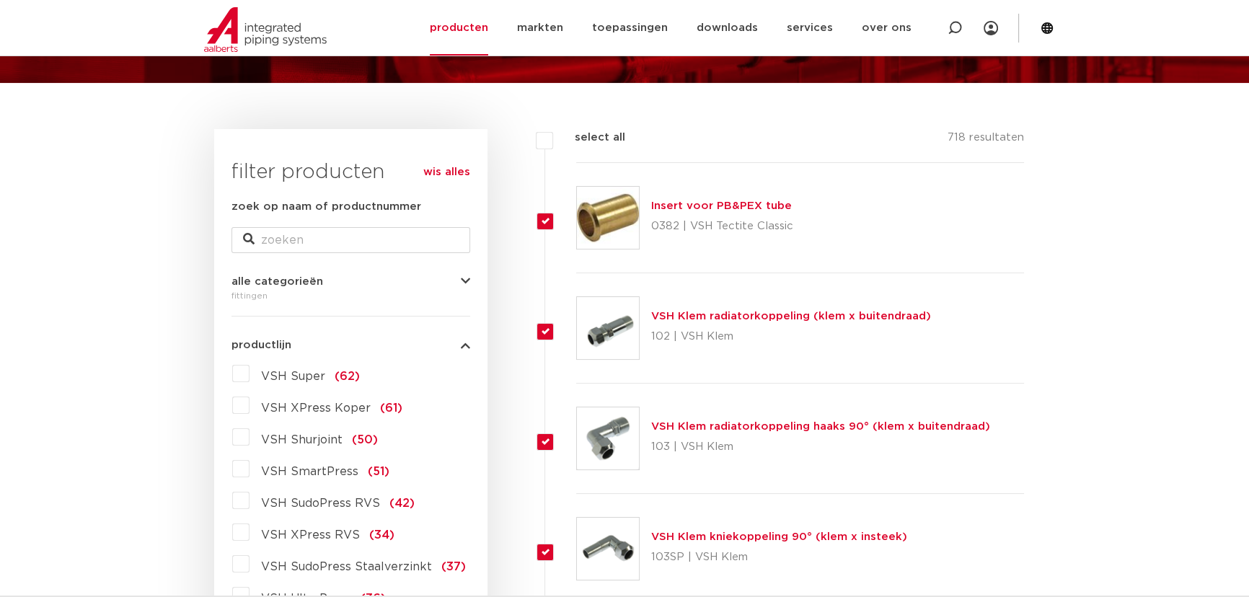
checkbox input "true"
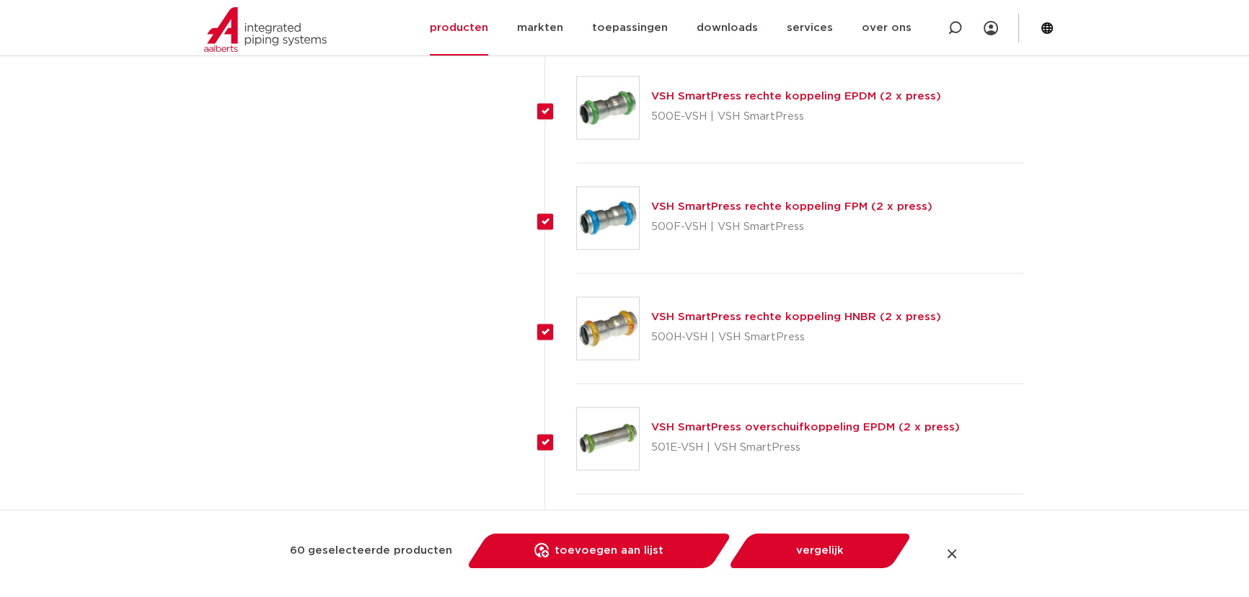
drag, startPoint x: 575, startPoint y: 136, endPoint x: 641, endPoint y: 139, distance: 65.7
click at [641, 137] on form "select all 718 resultaten Insert voor PB&PEX tube 0382 | VSH Tectite Classic" at bounding box center [784, 147] width 480 height 6654
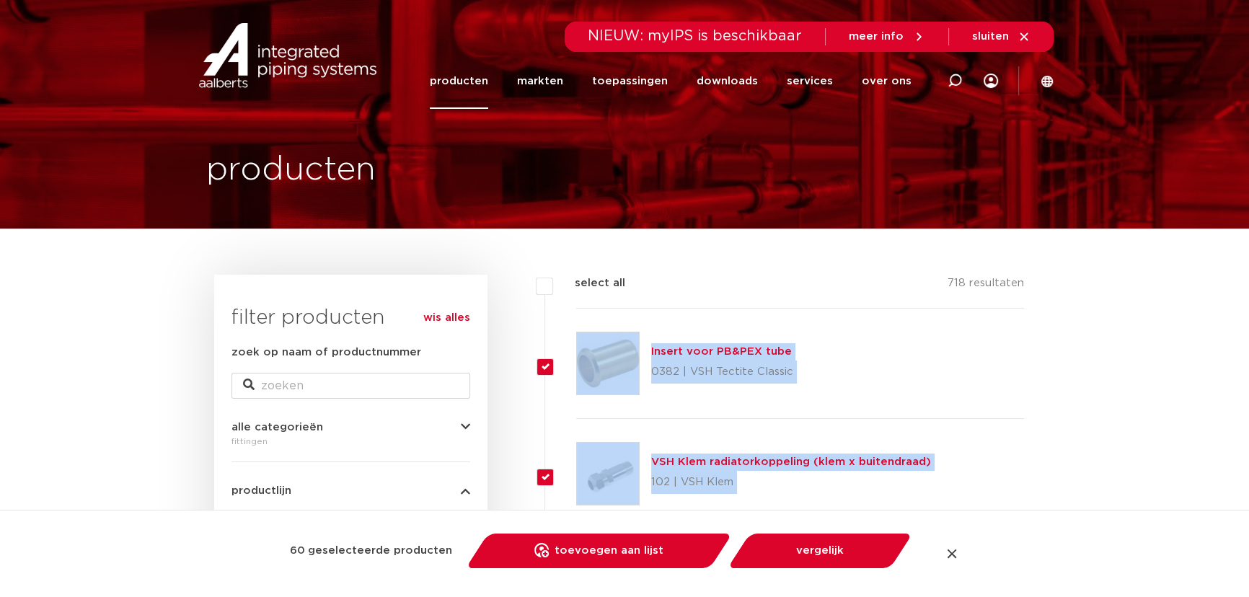
scroll to position [0, 0]
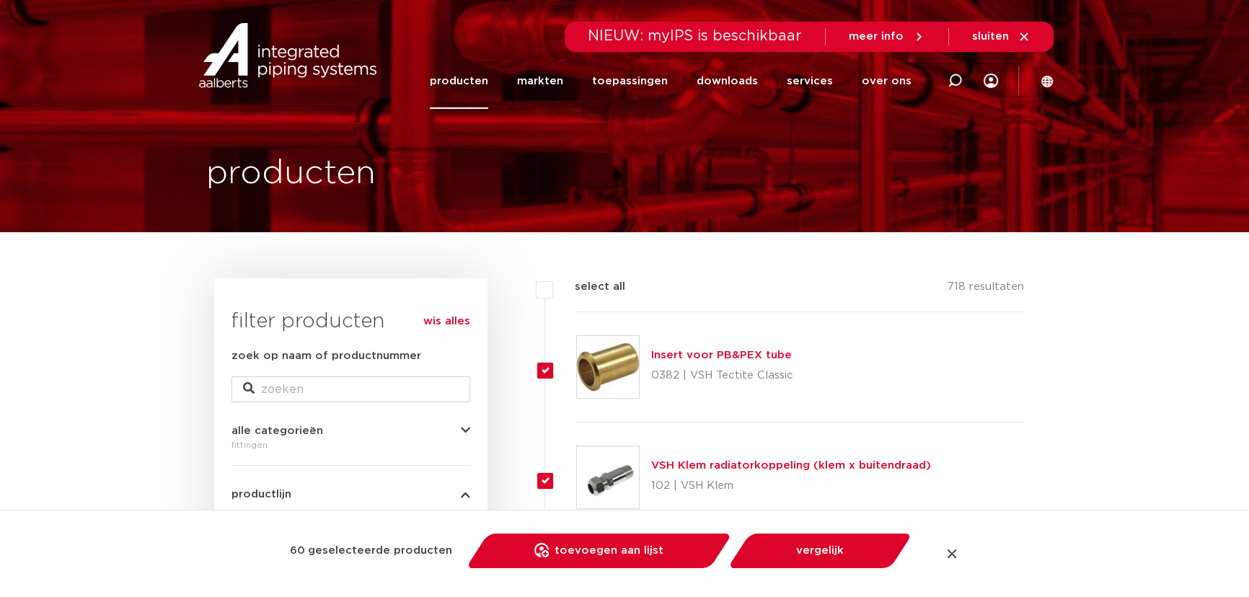
click at [249, 391] on icon at bounding box center [249, 389] width 12 height 12
click at [275, 391] on input "zoek op naam of productnummer" at bounding box center [350, 389] width 239 height 26
type input "plug"
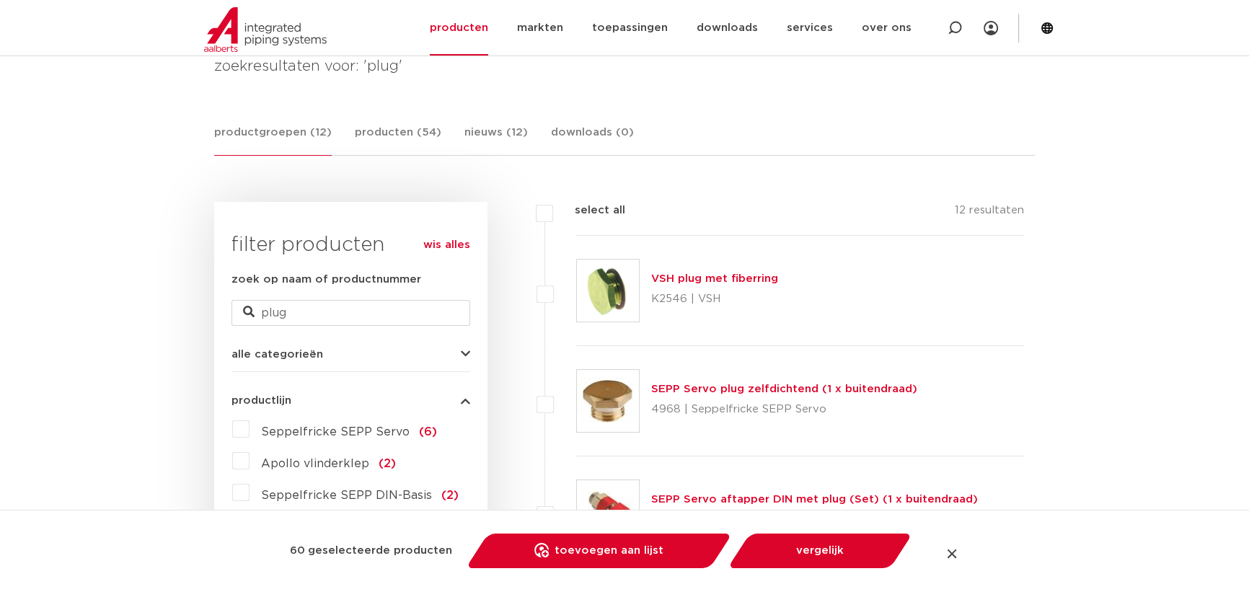
scroll to position [196, 0]
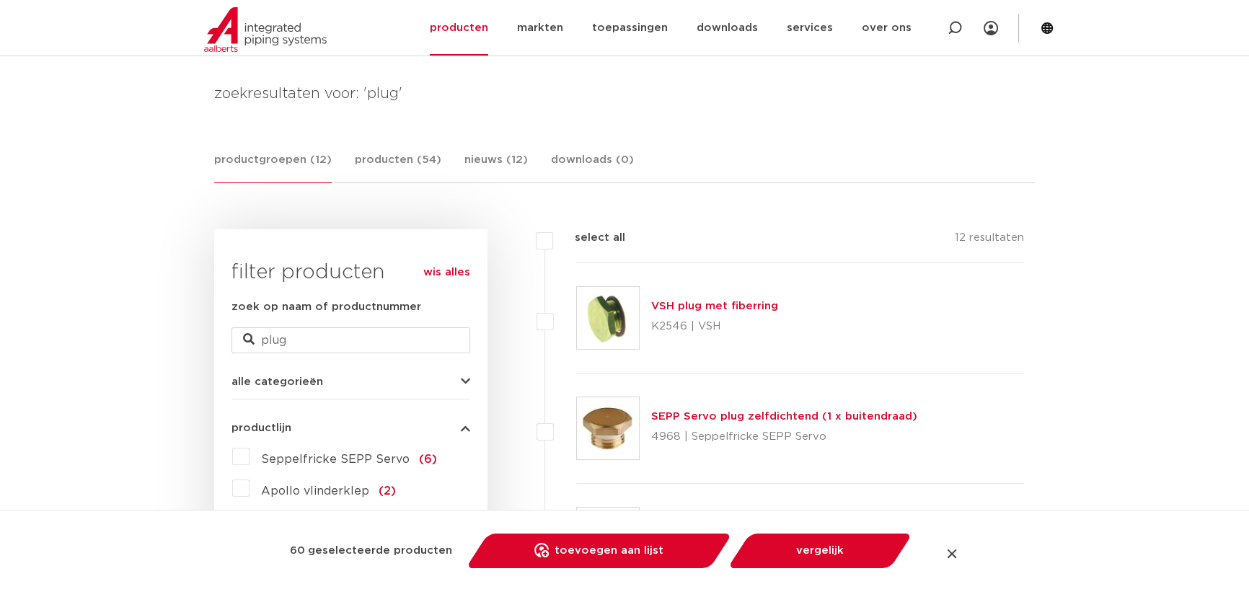
click at [786, 415] on link "SEPP Servo plug zelfdichtend (1 x buitendraad)" at bounding box center [784, 416] width 266 height 11
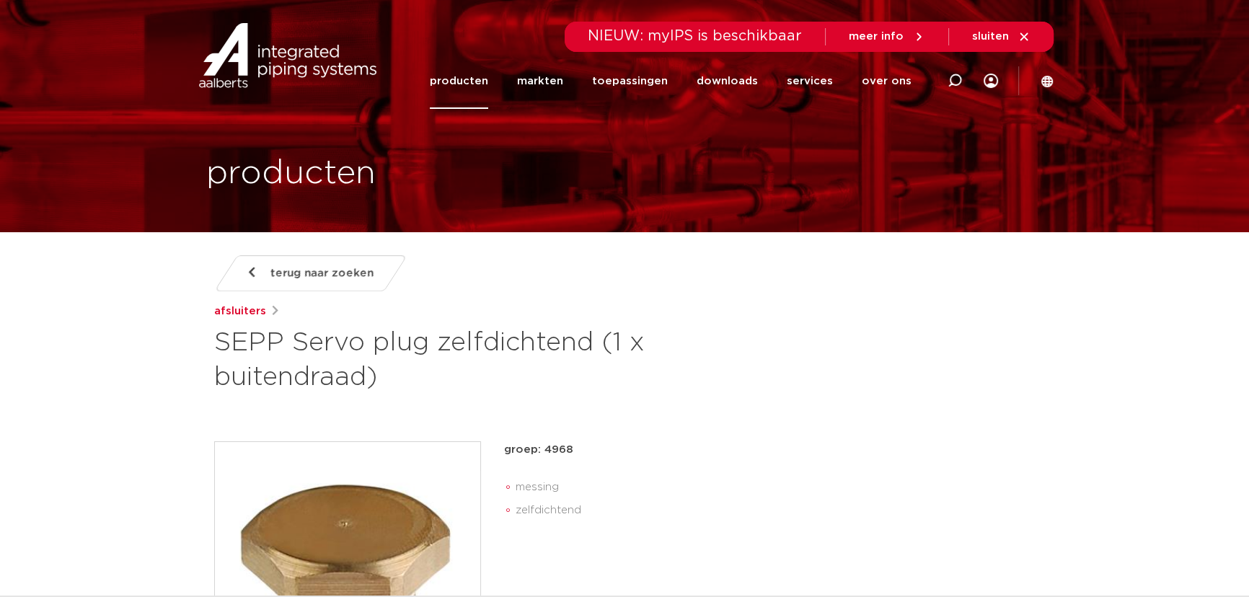
click at [964, 69] on div at bounding box center [955, 81] width 58 height 110
click at [961, 75] on icon at bounding box center [954, 82] width 20 height 20
click at [961, 75] on icon at bounding box center [955, 81] width 14 height 14
paste input "6925101"
type input "6925101"
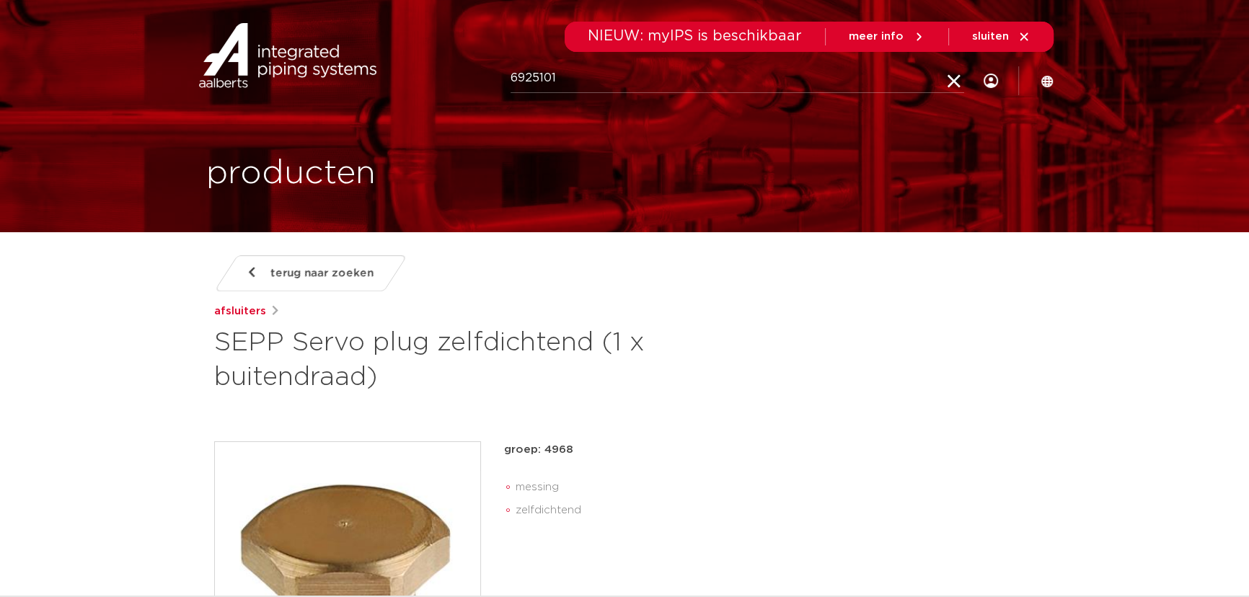
click button "Zoeken" at bounding box center [0, 0] width 0 height 0
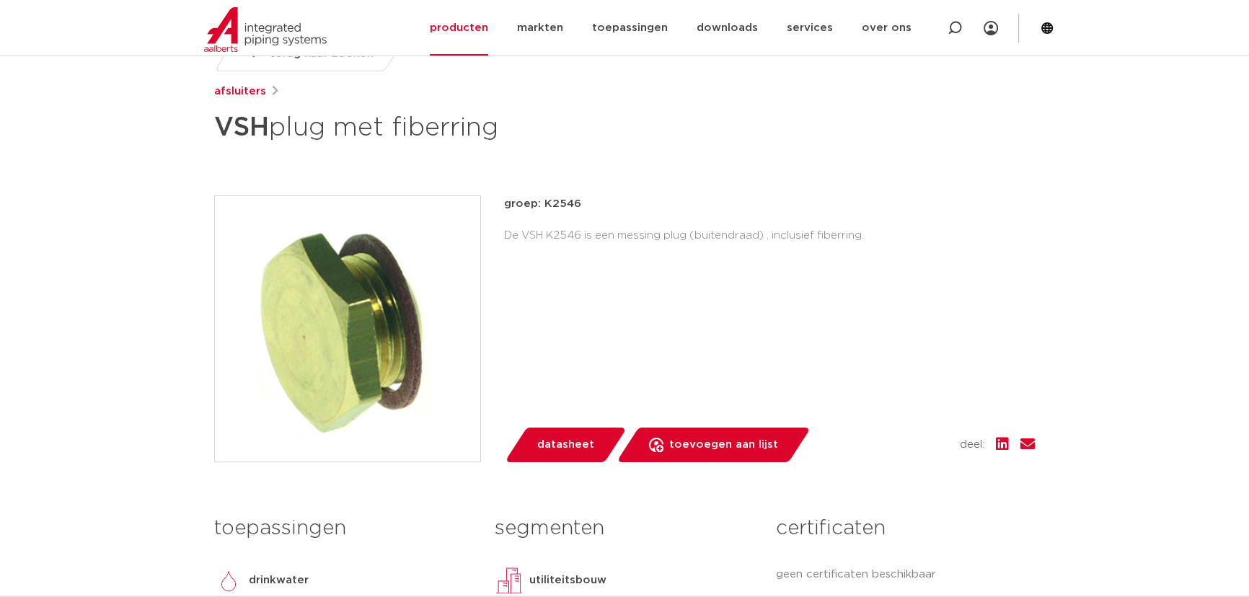
scroll to position [196, 0]
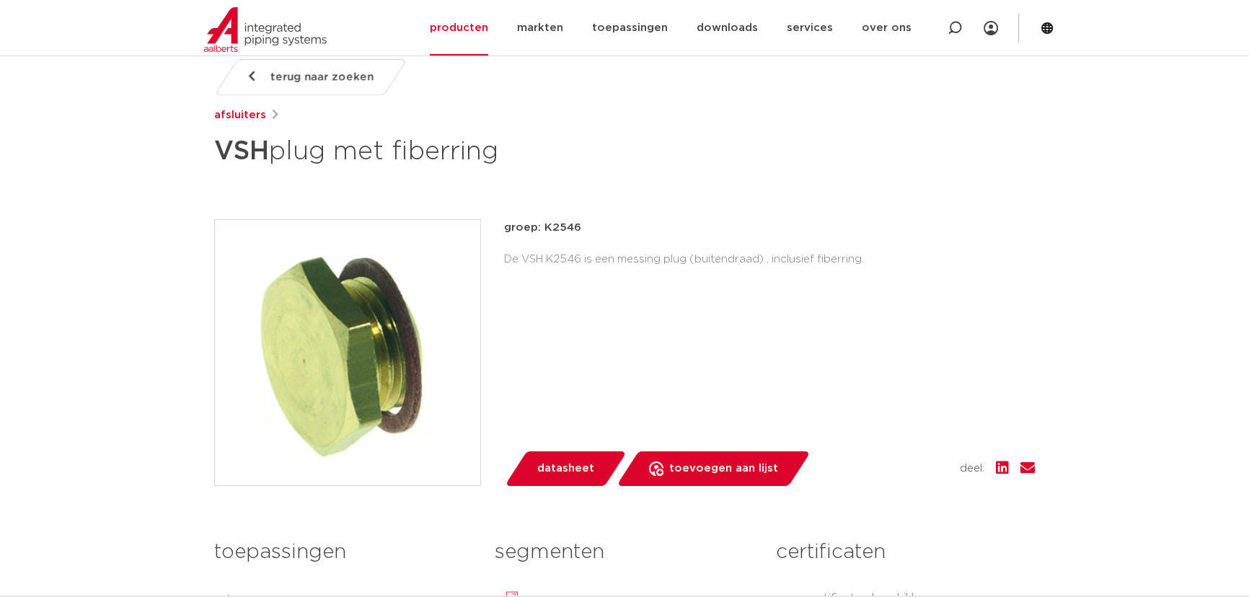
drag, startPoint x: 219, startPoint y: 151, endPoint x: 599, endPoint y: 149, distance: 380.0
click at [599, 149] on h1 "VSH plug met fiberring" at bounding box center [485, 151] width 542 height 43
copy h1 "VSH plug met fiberring"
click at [248, 141] on strong "VSH" at bounding box center [241, 151] width 55 height 26
drag, startPoint x: 211, startPoint y: 143, endPoint x: 330, endPoint y: 154, distance: 119.5
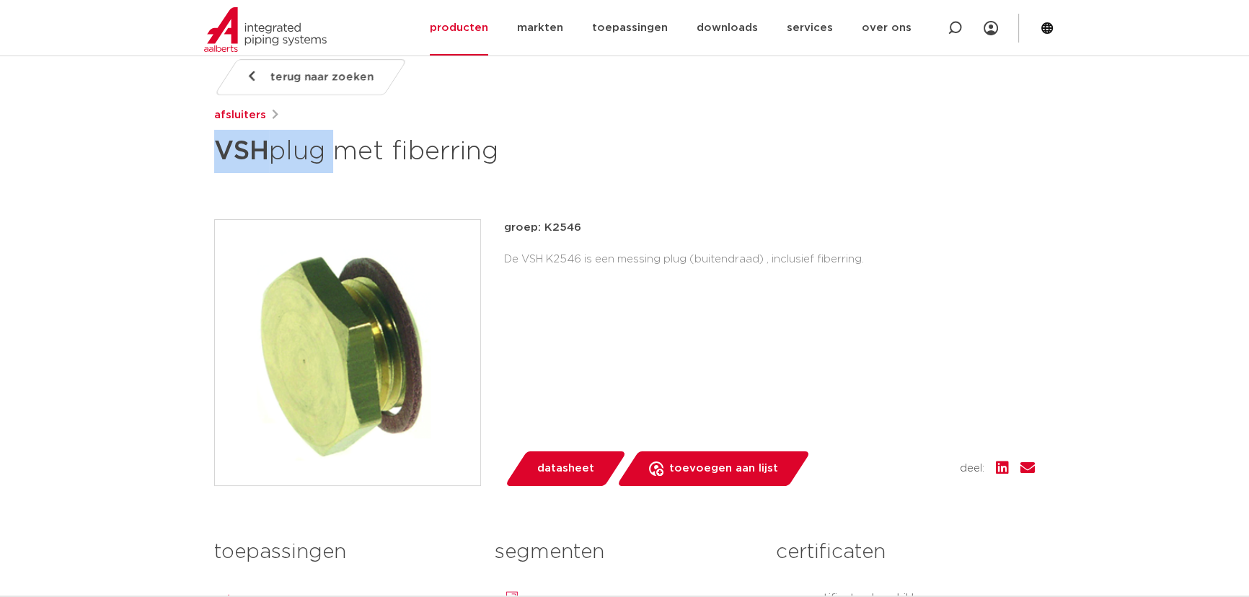
click at [330, 154] on div "terug naar zoeken afsluiters VSH plug met fiberring groep: K2546 De VSH K2546 i…" at bounding box center [625, 402] width 844 height 686
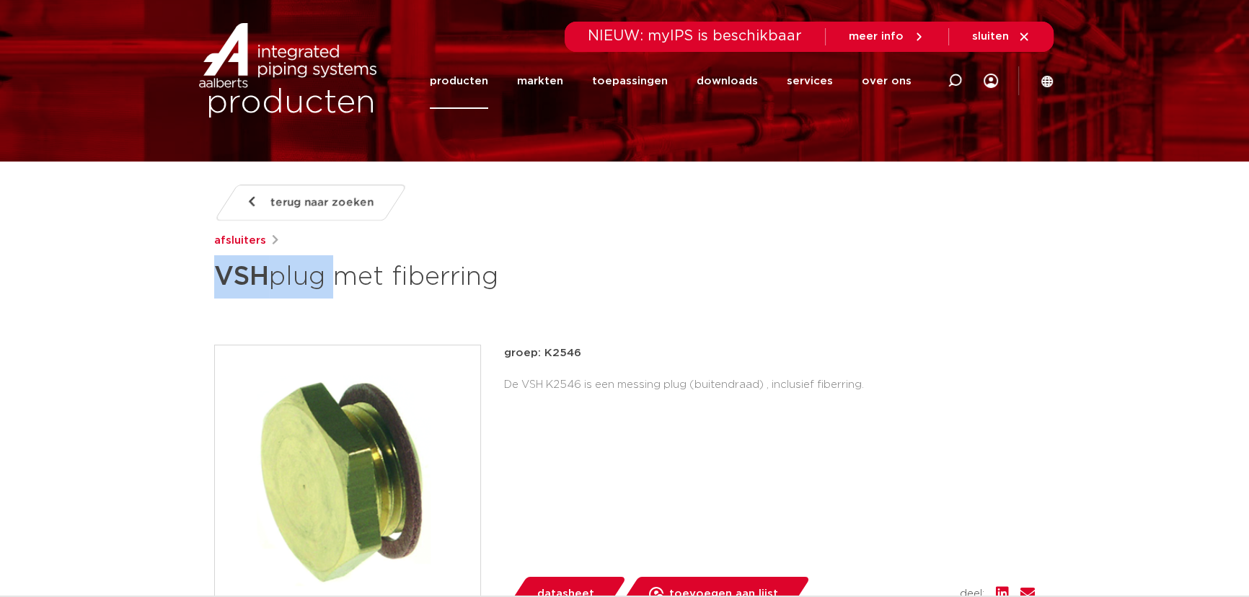
scroll to position [0, 0]
